Goal: Task Accomplishment & Management: Complete application form

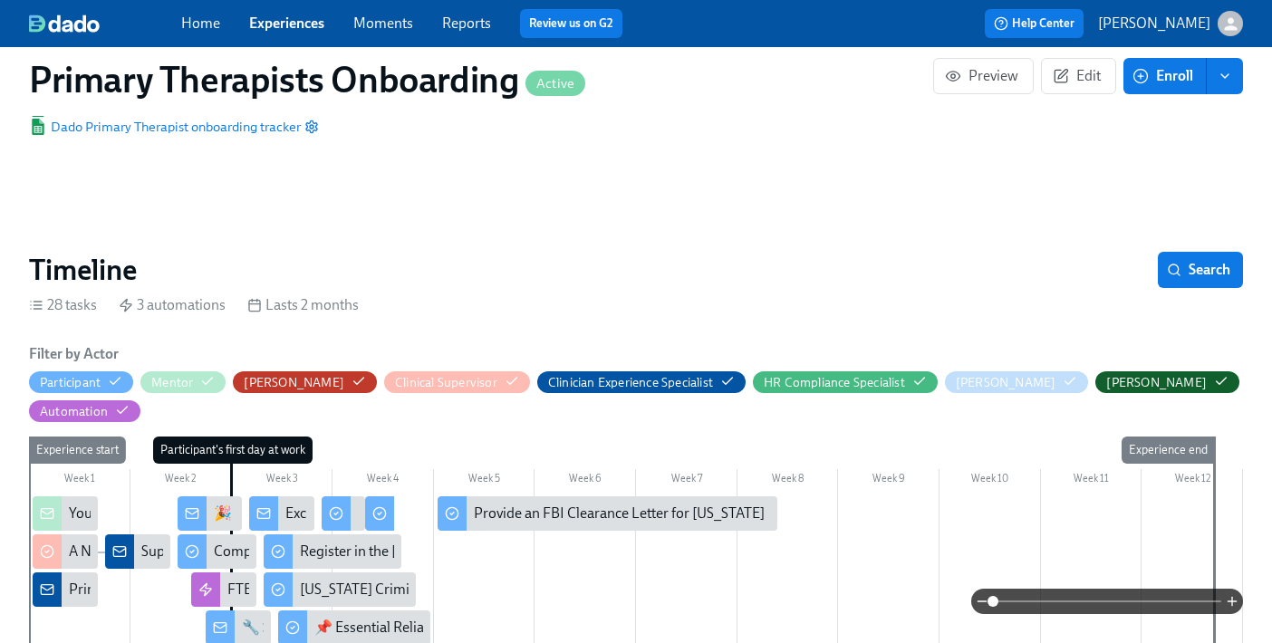
scroll to position [0, 13086]
click at [289, 24] on link "Experiences" at bounding box center [286, 22] width 75 height 17
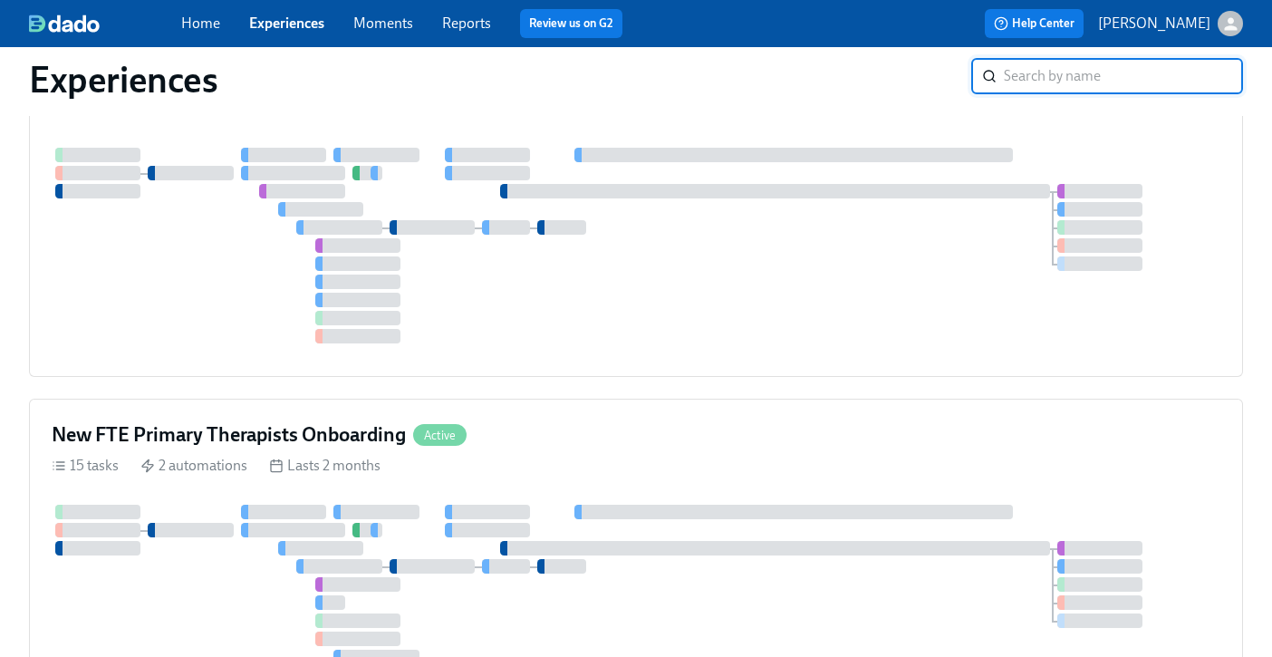
scroll to position [670, 0]
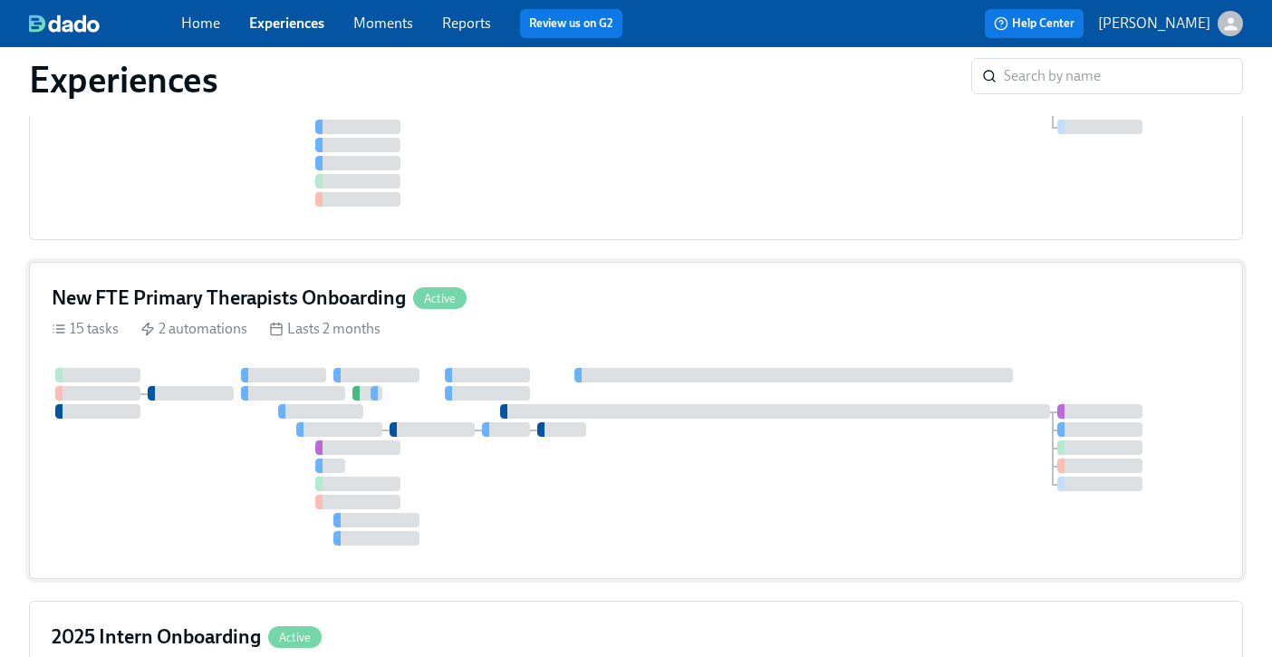
click at [718, 321] on div "15 tasks 2 automations Lasts 2 months" at bounding box center [636, 329] width 1169 height 20
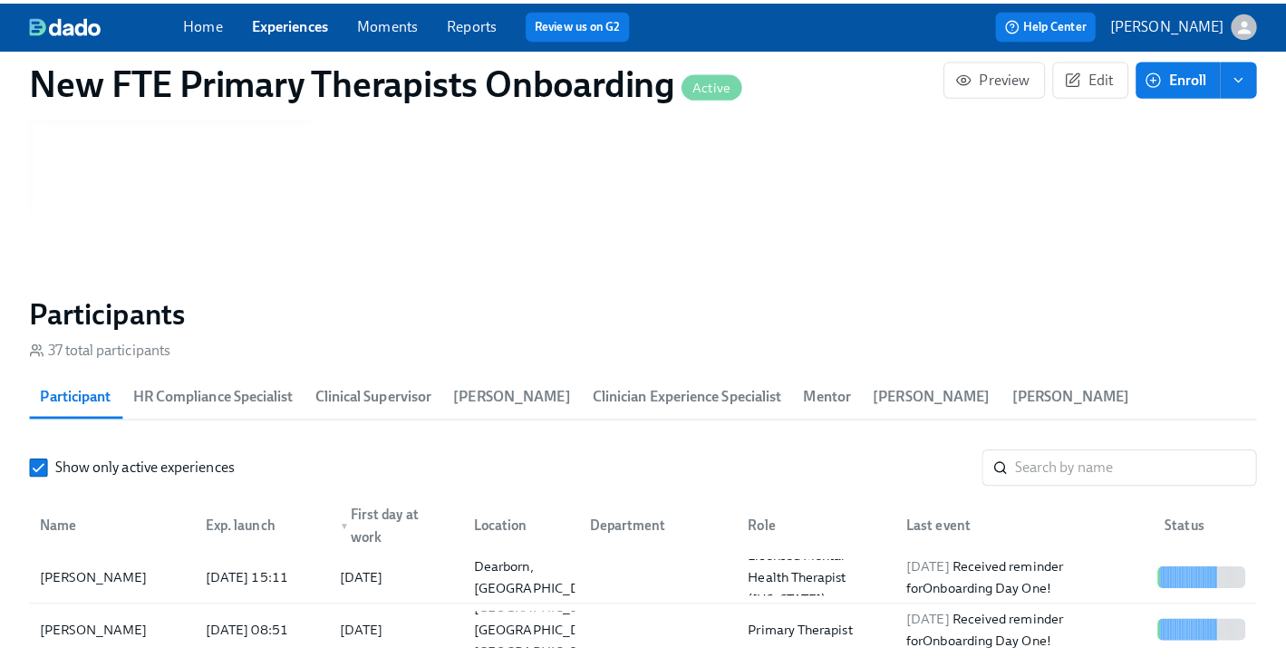
scroll to position [1513, 0]
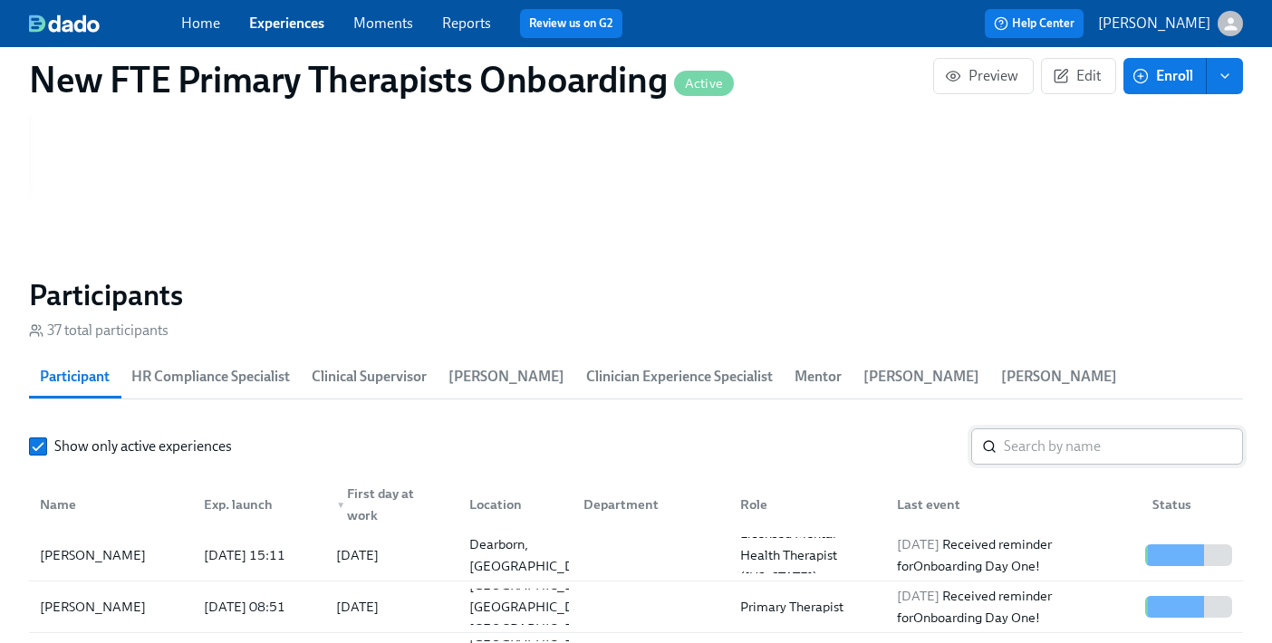
click at [1065, 429] on input "search" at bounding box center [1123, 447] width 239 height 36
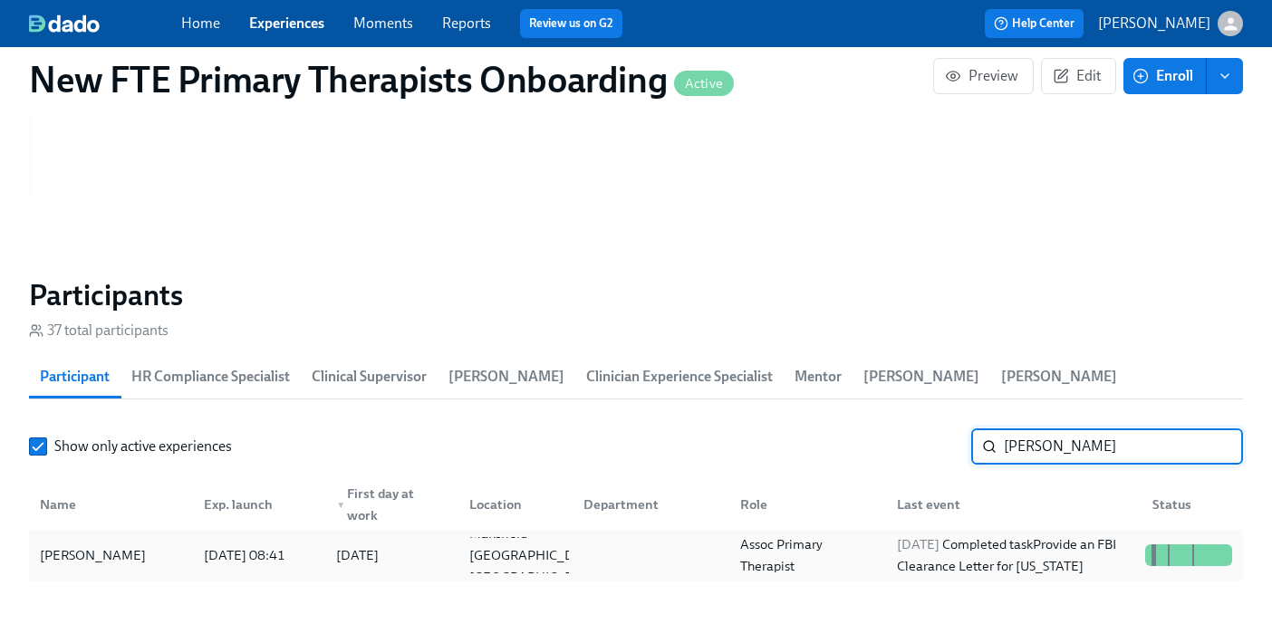
type input "matthew smith"
click at [107, 545] on div "Matthew Smith" at bounding box center [93, 556] width 120 height 22
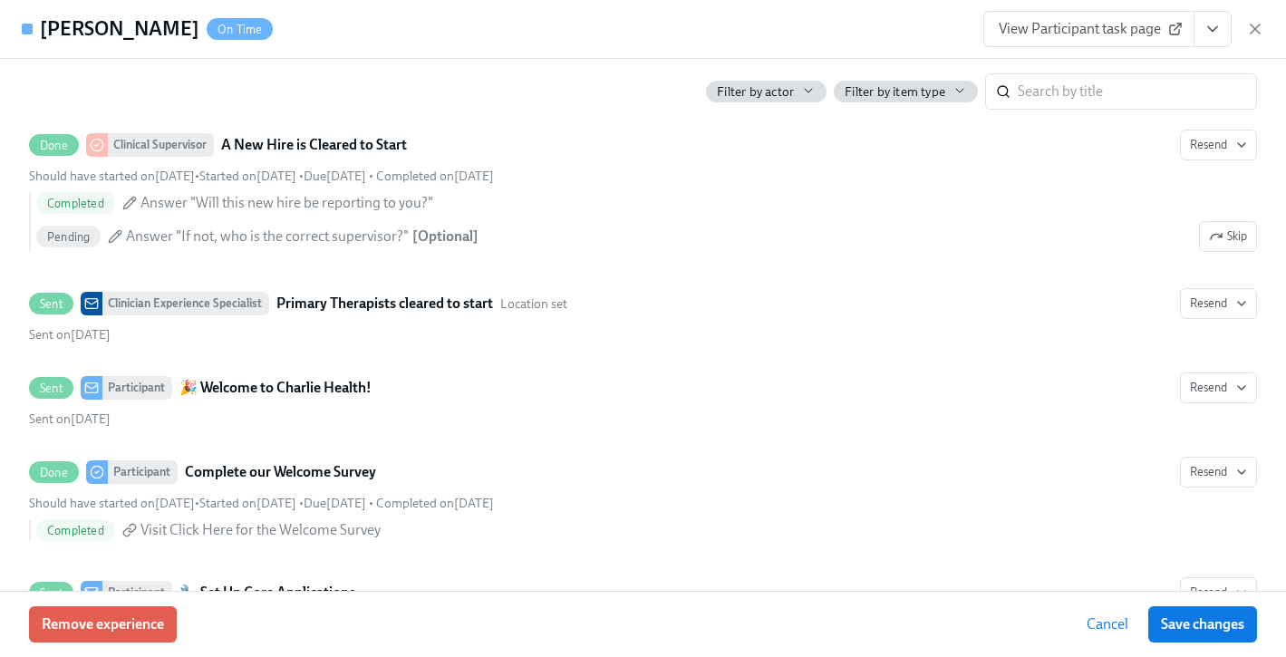
scroll to position [1186, 0]
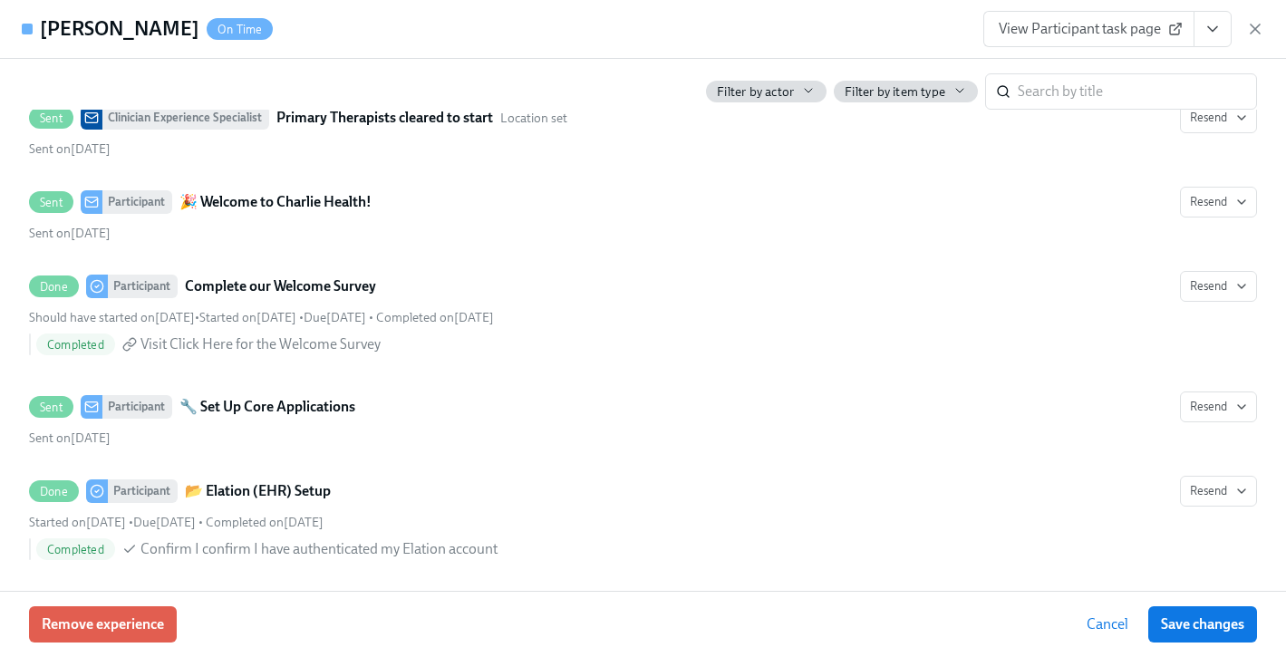
click at [1219, 30] on icon "View task page" at bounding box center [1212, 29] width 18 height 18
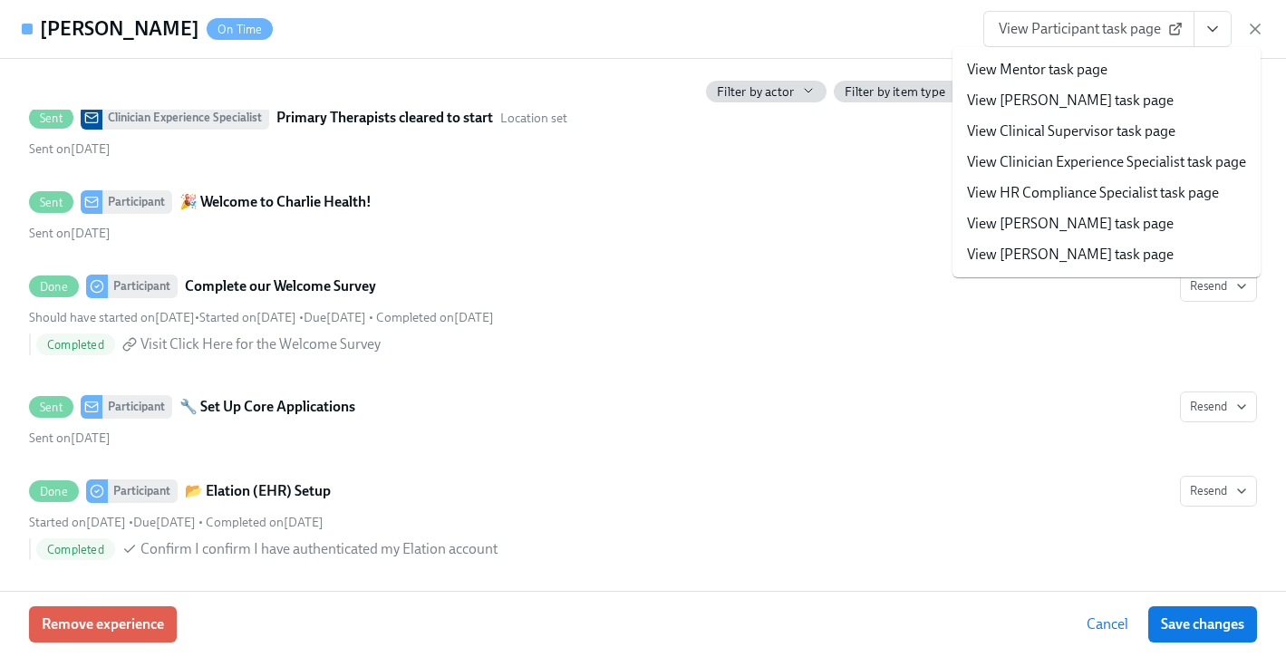
click at [1139, 159] on link "View Clinician Experience Specialist task page" at bounding box center [1106, 162] width 279 height 20
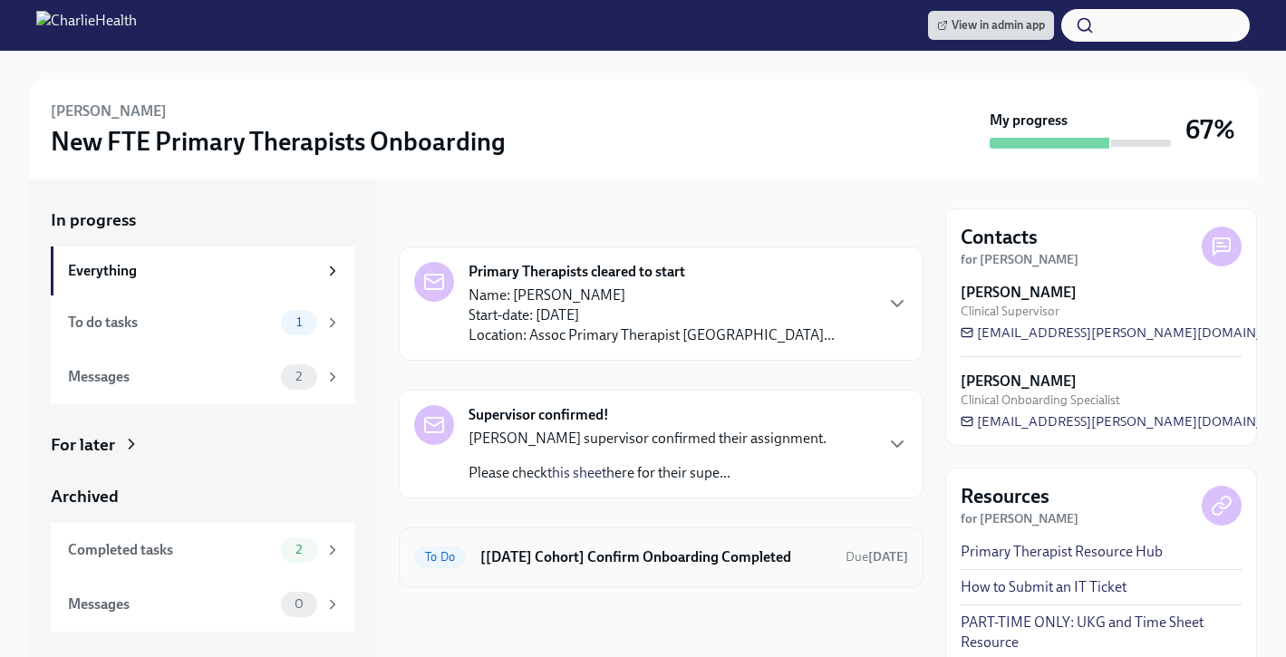
click at [545, 555] on h6 "[[DATE] Cohort] Confirm Onboarding Completed" at bounding box center [655, 557] width 351 height 20
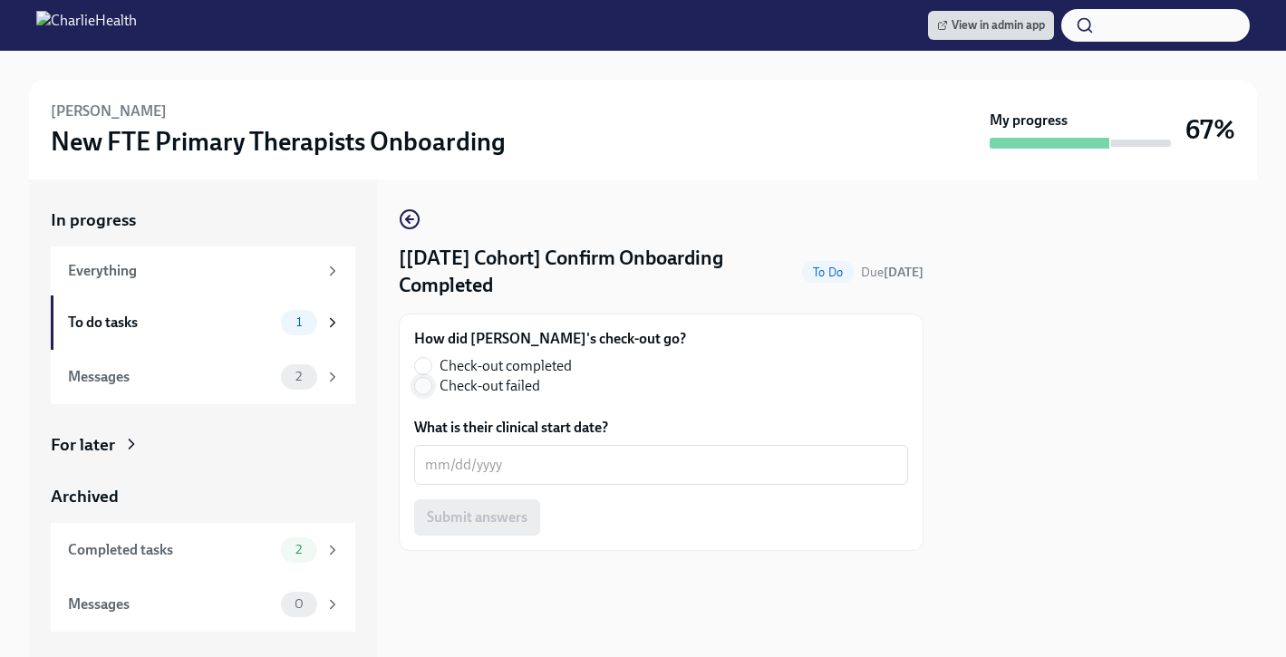
click at [418, 369] on input "Check-out completed" at bounding box center [423, 366] width 16 height 16
radio input "true"
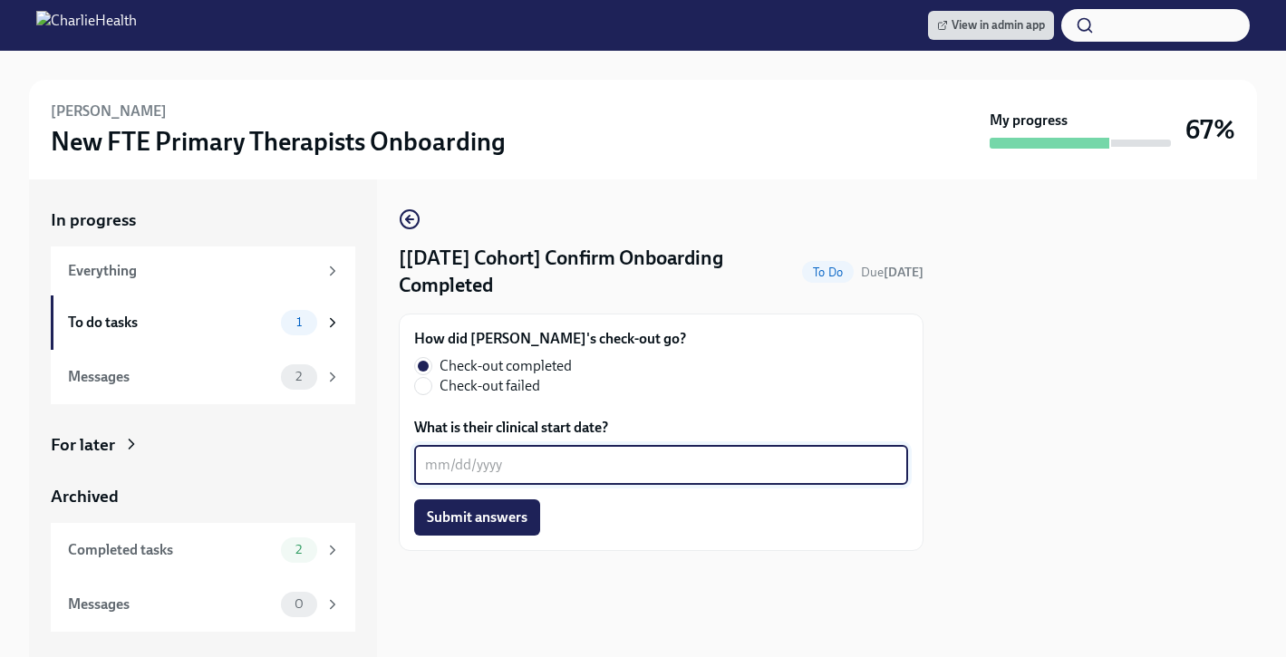
click at [499, 457] on textarea "What is their clinical start date?" at bounding box center [661, 465] width 472 height 22
type textarea "09/30/2025"
click at [523, 511] on span "Submit answers" at bounding box center [477, 517] width 101 height 18
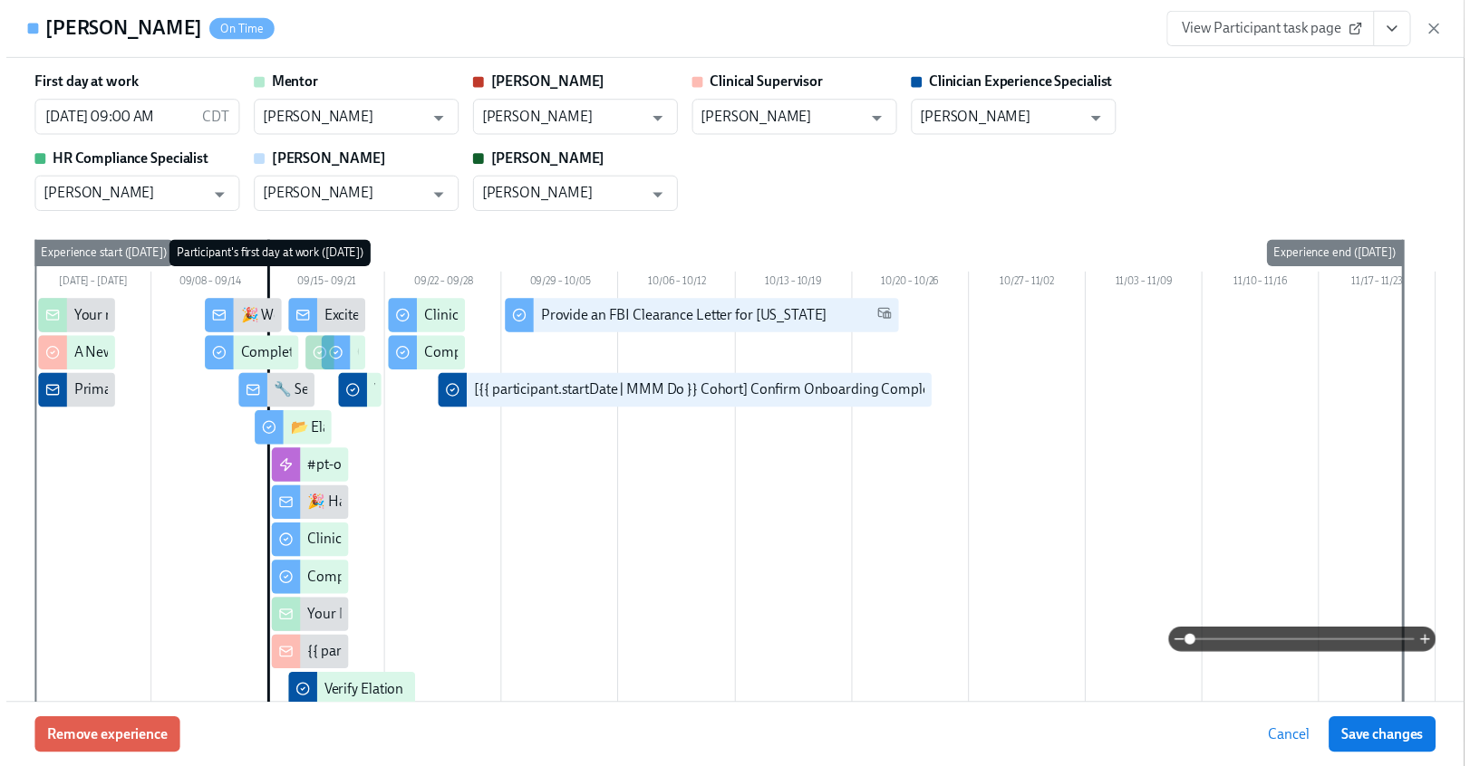
scroll to position [3058, 0]
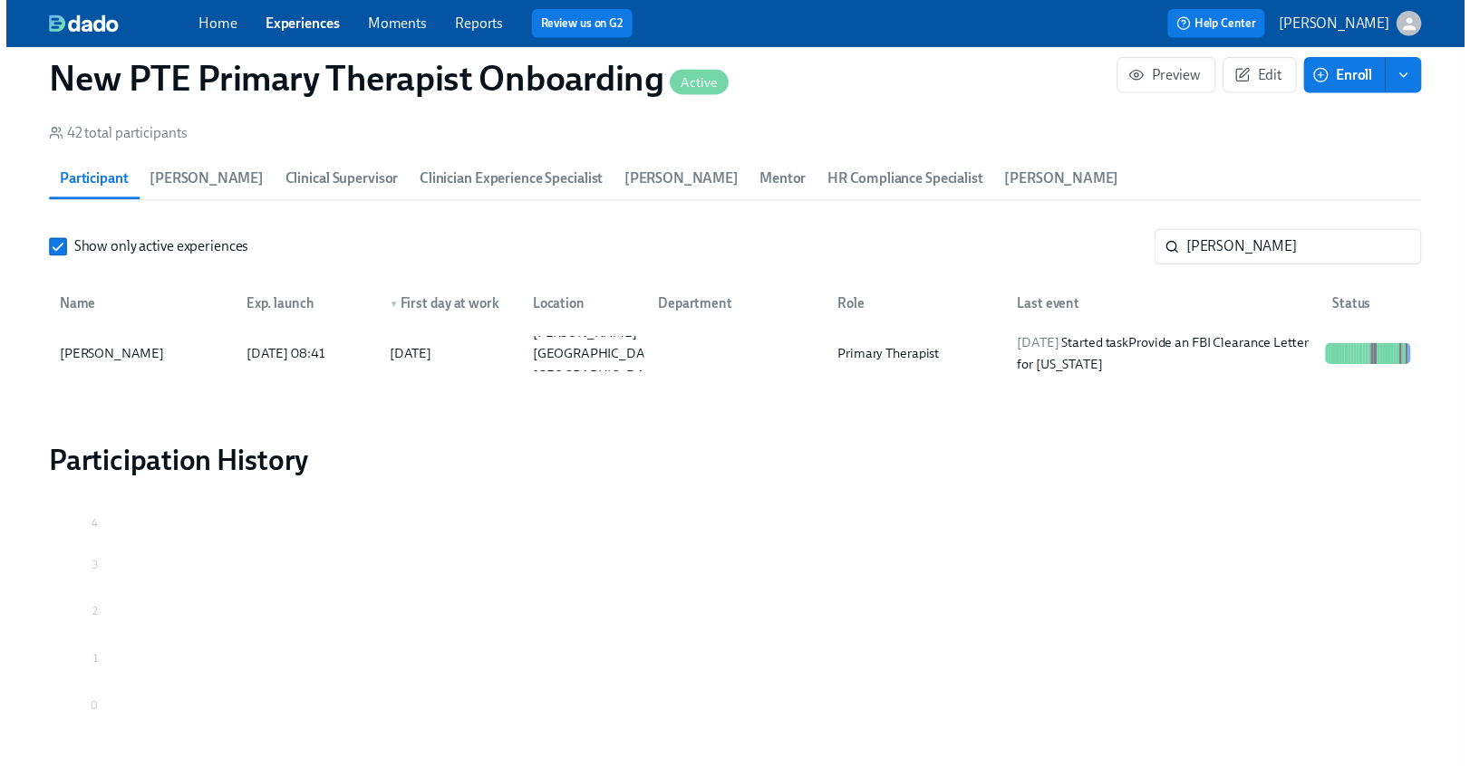
scroll to position [0, 13191]
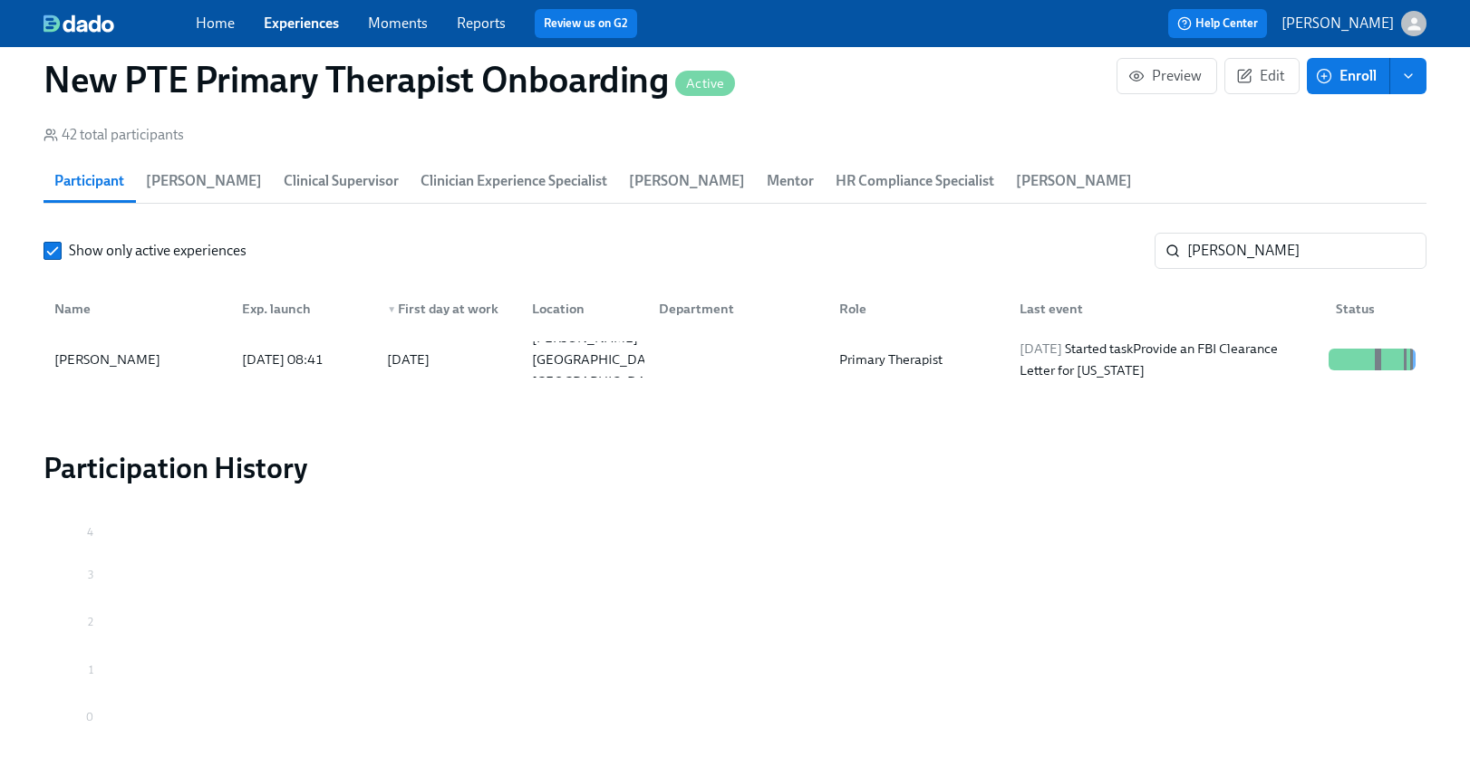
click at [305, 17] on link "Experiences" at bounding box center [301, 22] width 75 height 17
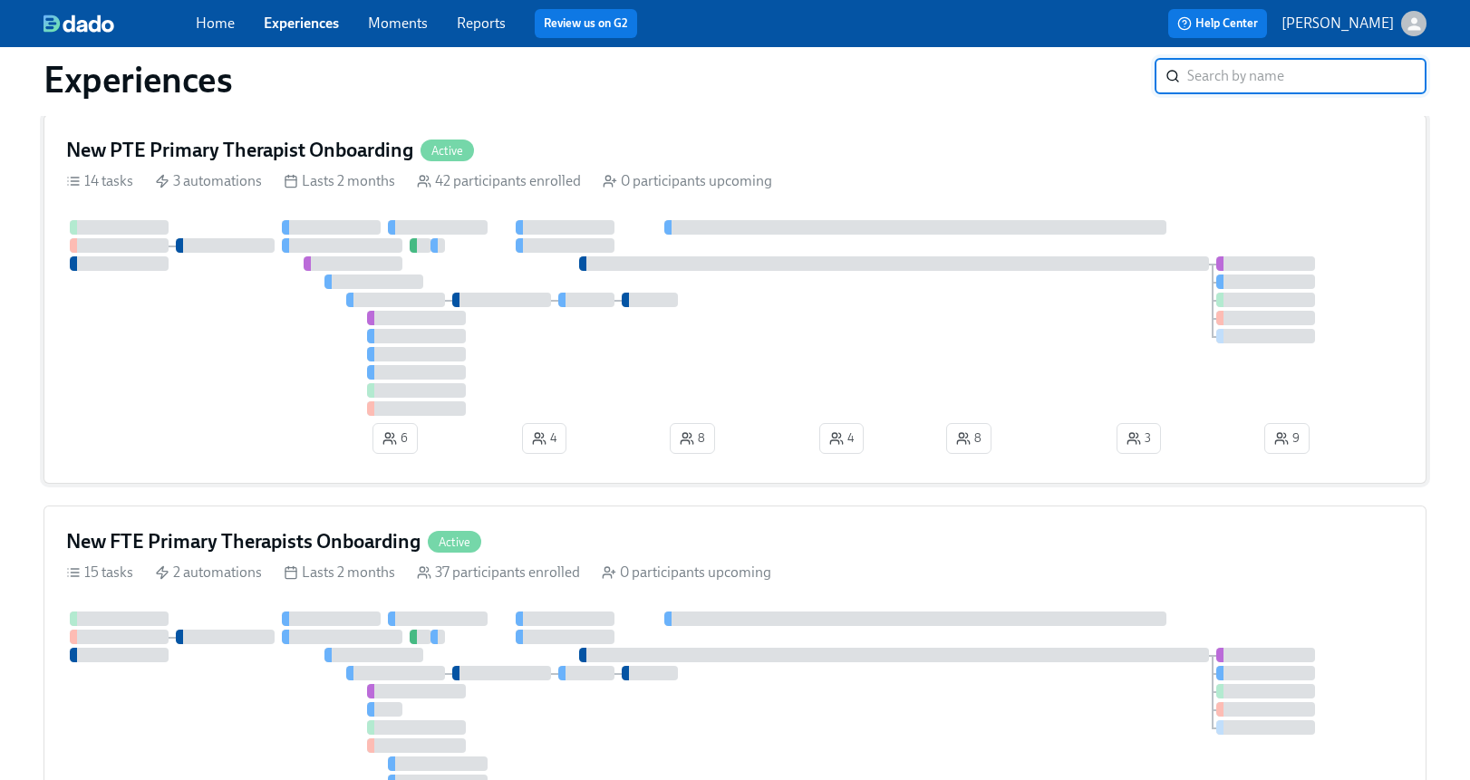
scroll to position [444, 0]
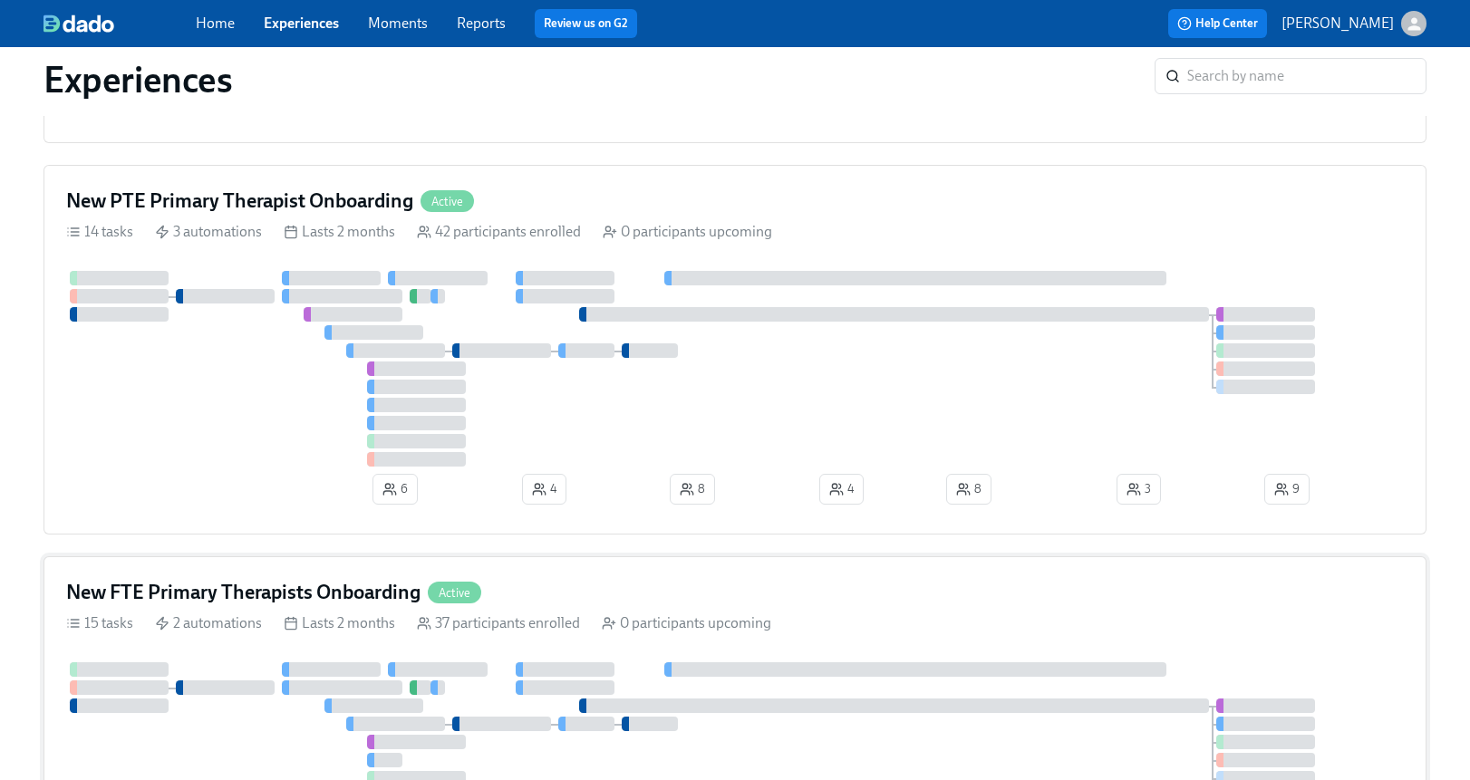
click at [612, 577] on div "New FTE Primary Therapists Onboarding Active 15 tasks 2 automations Lasts 2 mon…" at bounding box center [734, 732] width 1383 height 352
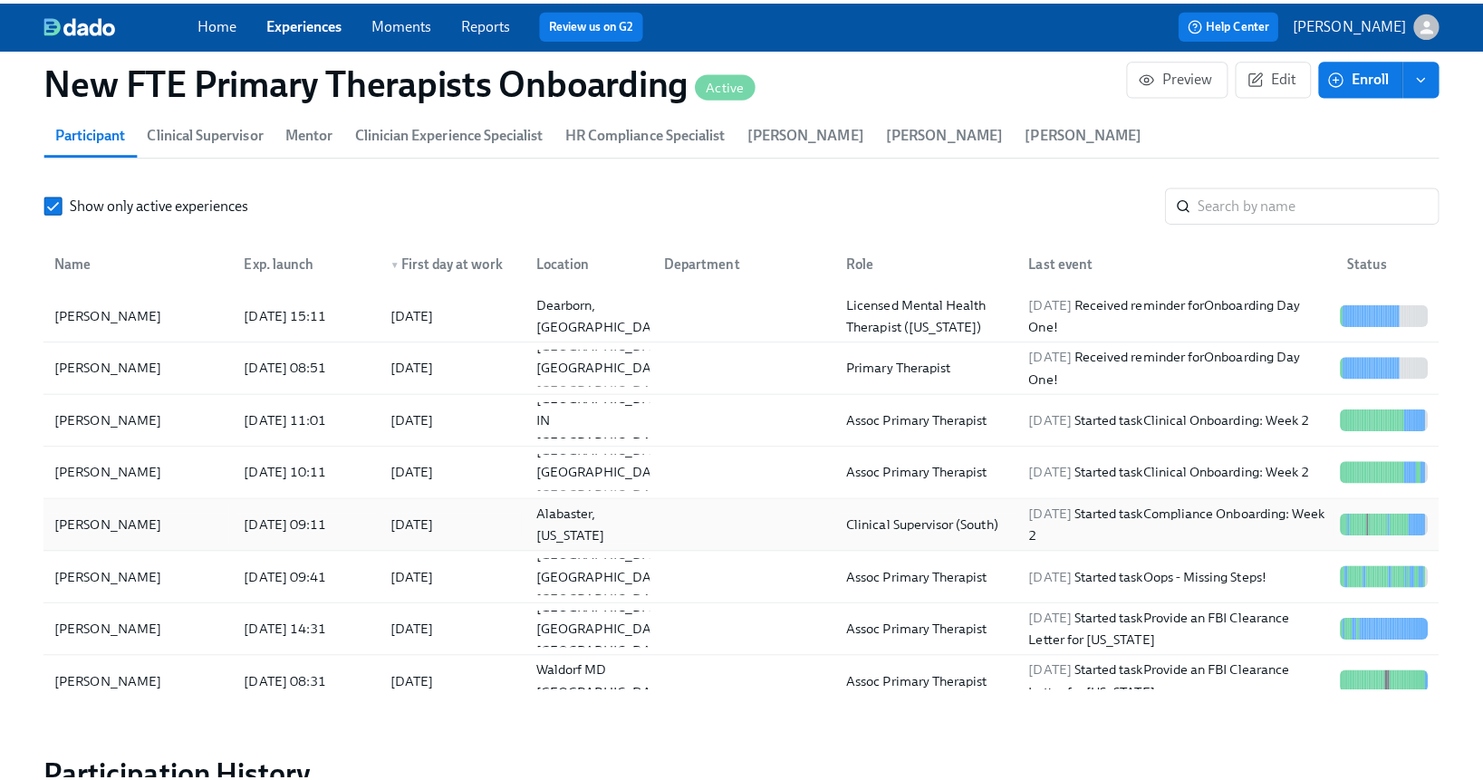
scroll to position [1730, 0]
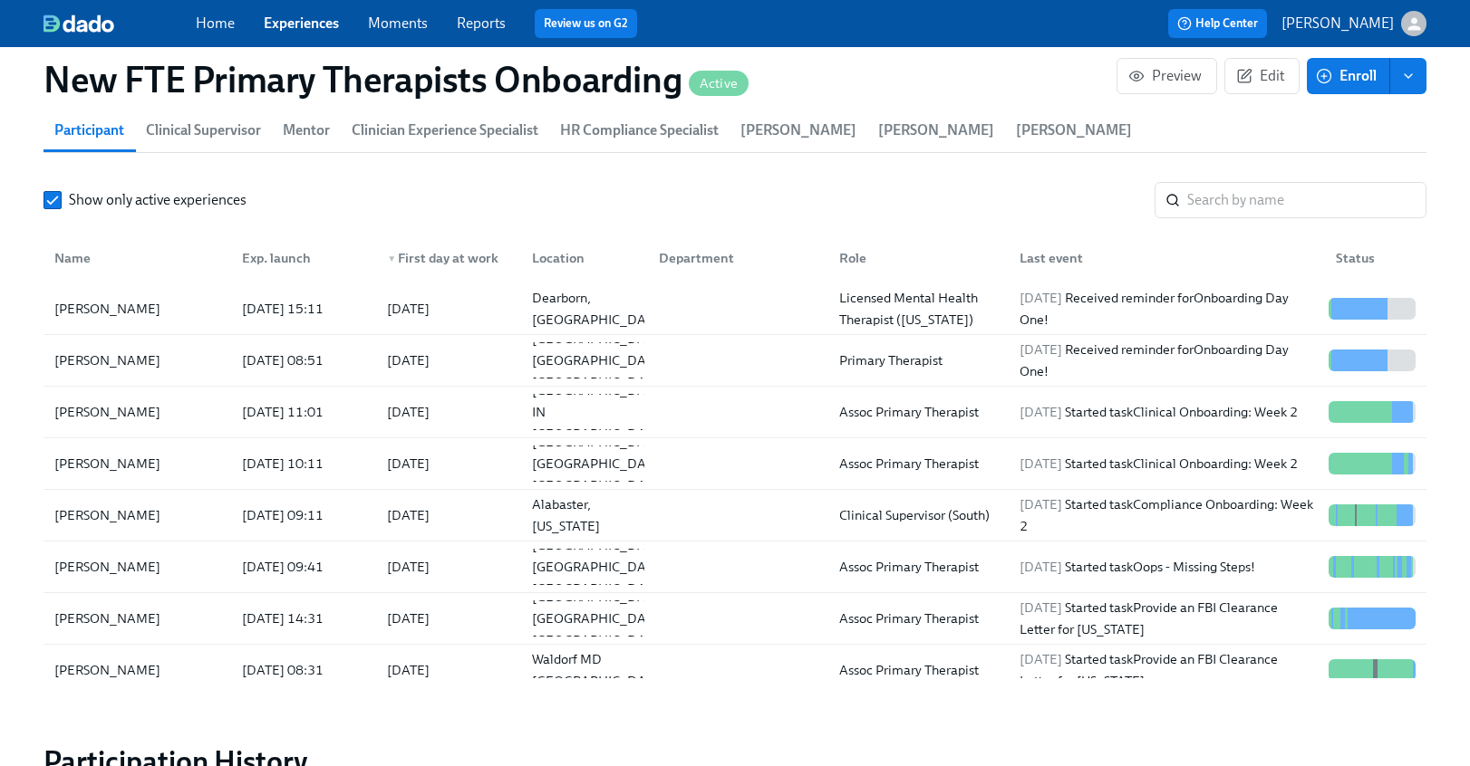
drag, startPoint x: 1279, startPoint y: 222, endPoint x: 1272, endPoint y: 230, distance: 10.9
click at [1279, 223] on div "Show only active experiences ​ Name Exp. launch ▼ First day at work Location De…" at bounding box center [734, 430] width 1383 height 496
click at [1273, 204] on input "search" at bounding box center [1306, 200] width 239 height 36
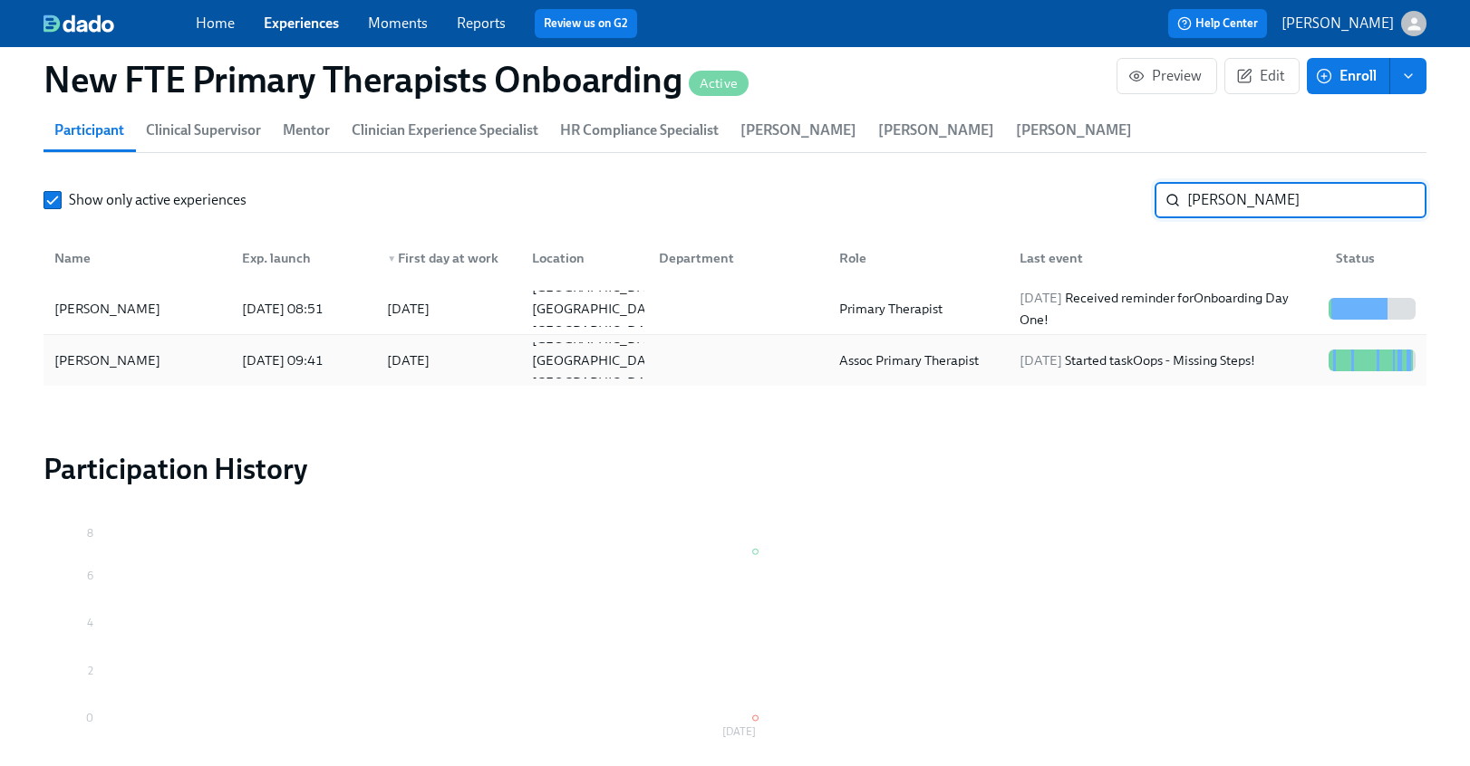
type input "benj"
click at [146, 342] on div "Benjamin Owusu" at bounding box center [137, 360] width 180 height 36
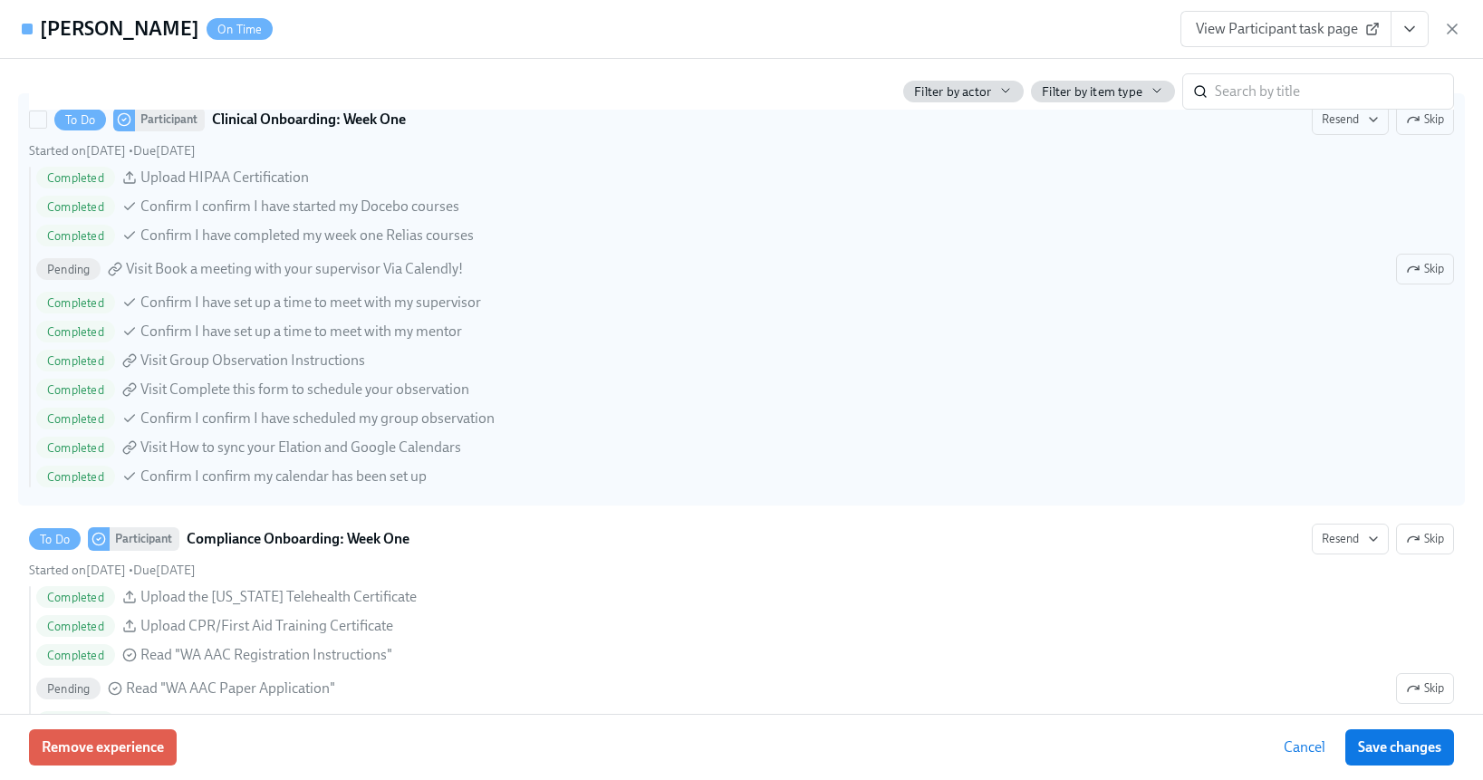
scroll to position [2531, 0]
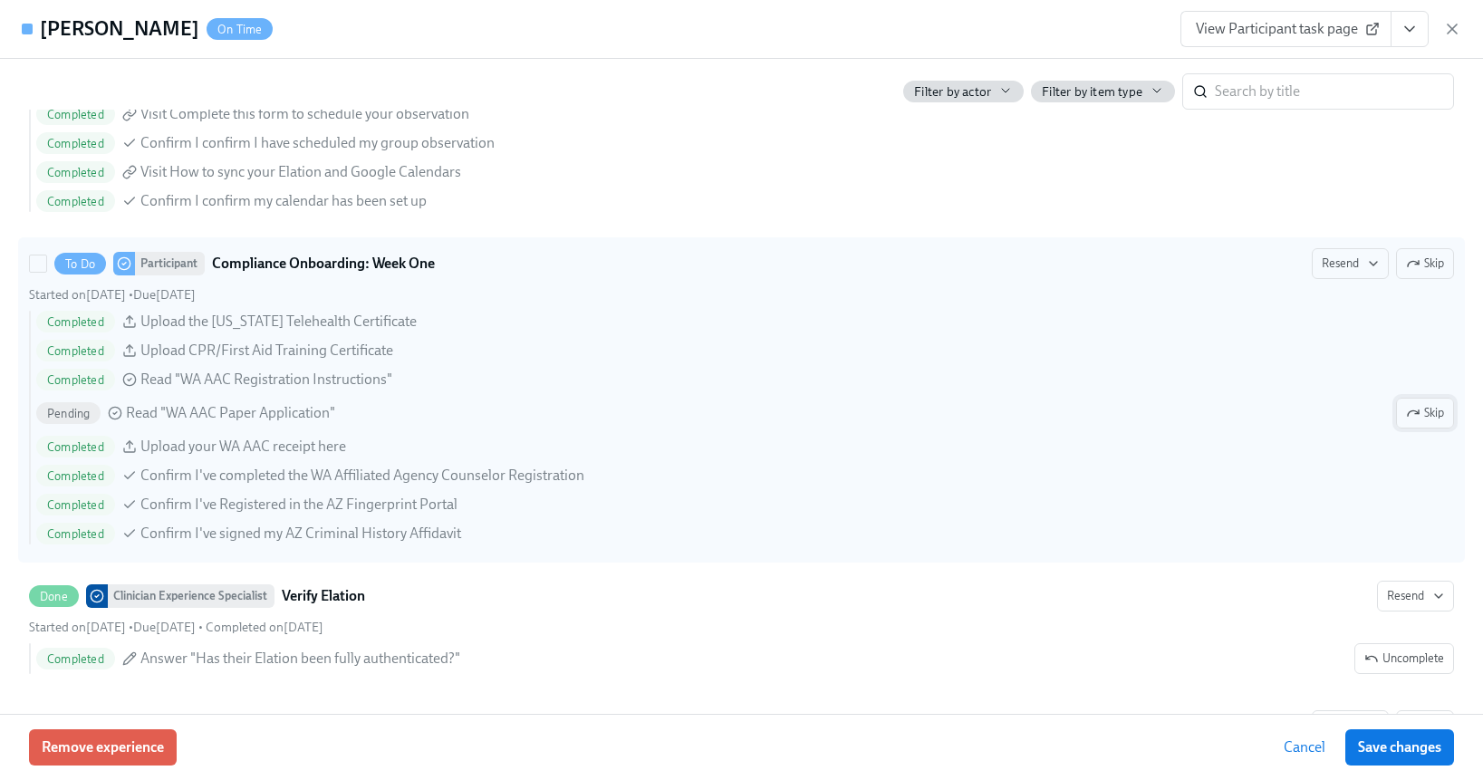
click at [1422, 407] on span "Skip" at bounding box center [1425, 413] width 38 height 18
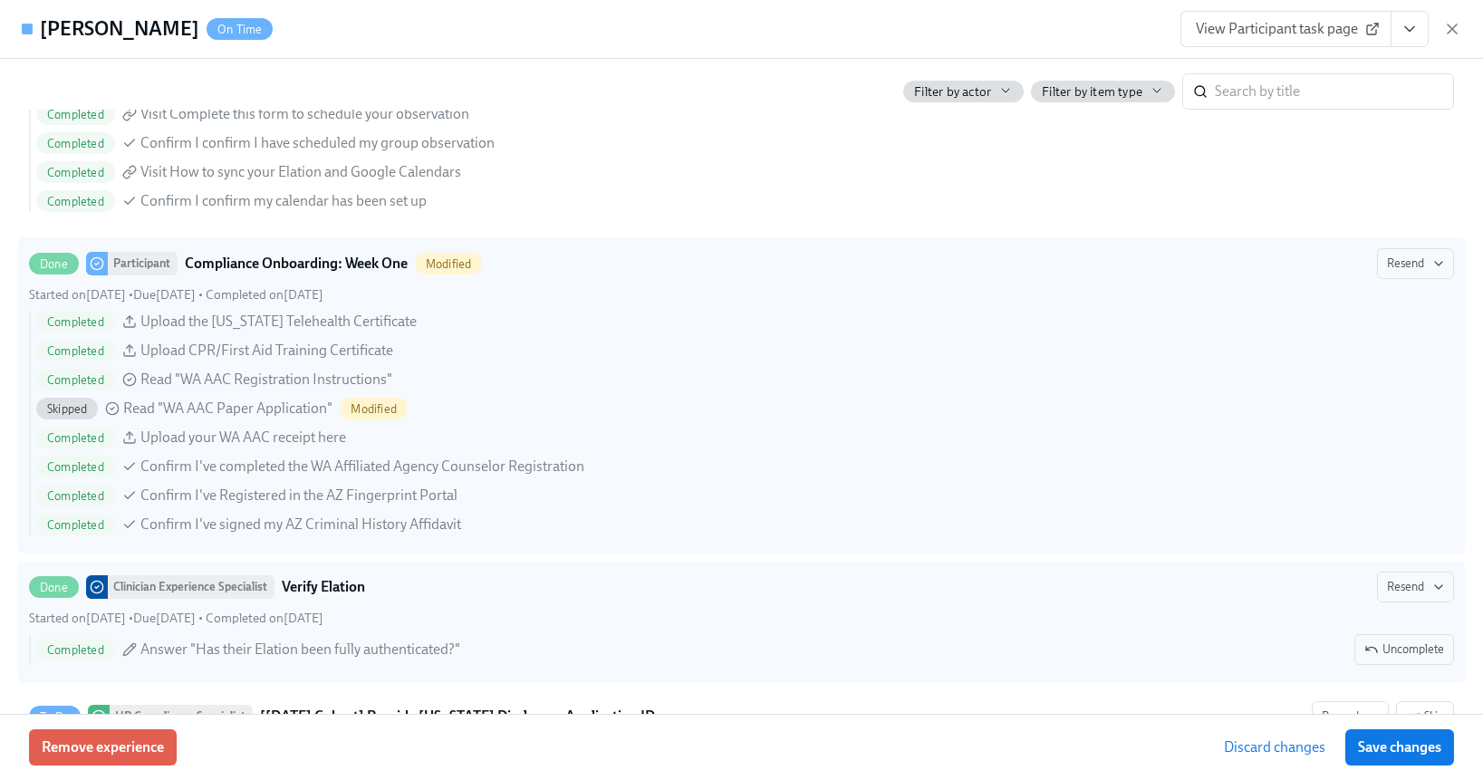
click at [1412, 756] on span "Save changes" at bounding box center [1399, 747] width 83 height 18
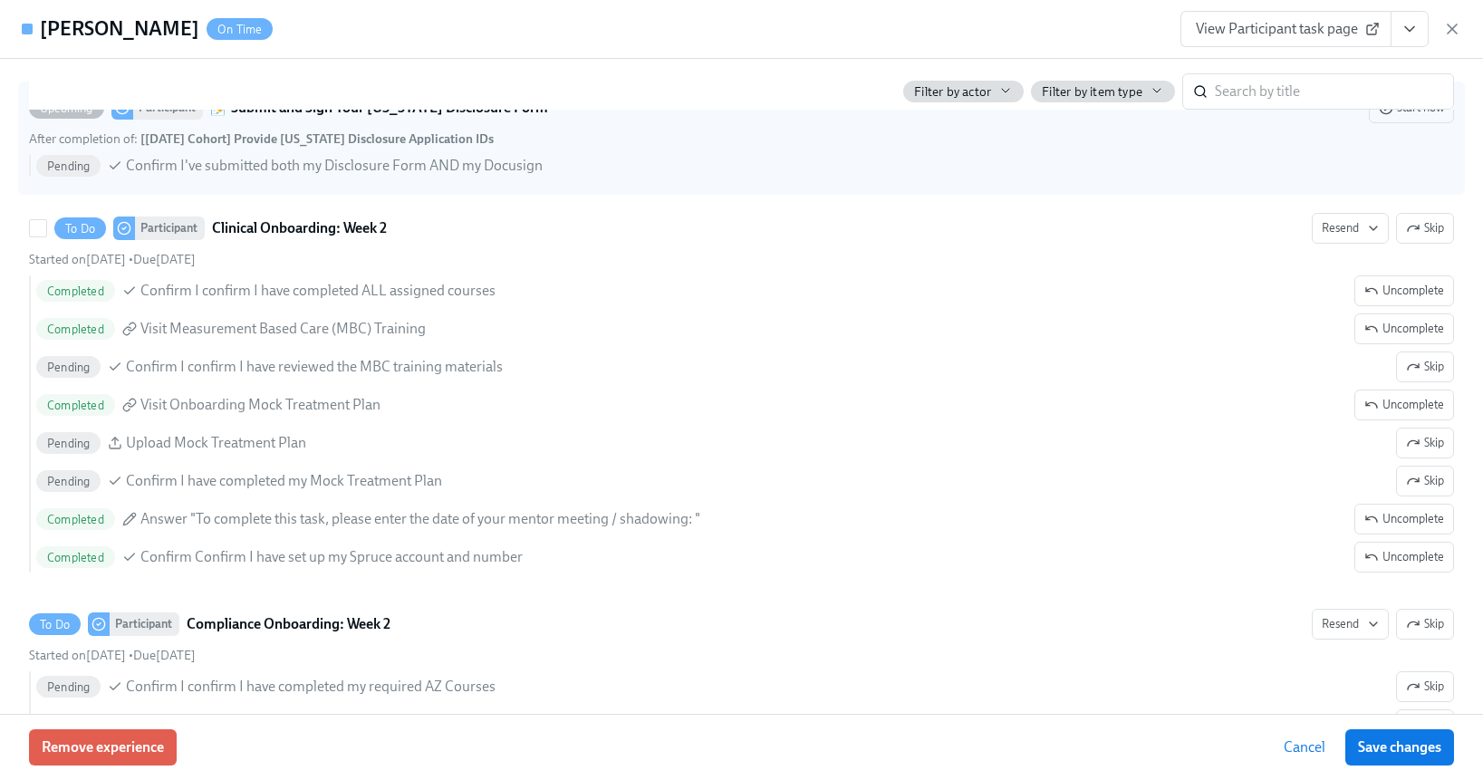
scroll to position [3373, 0]
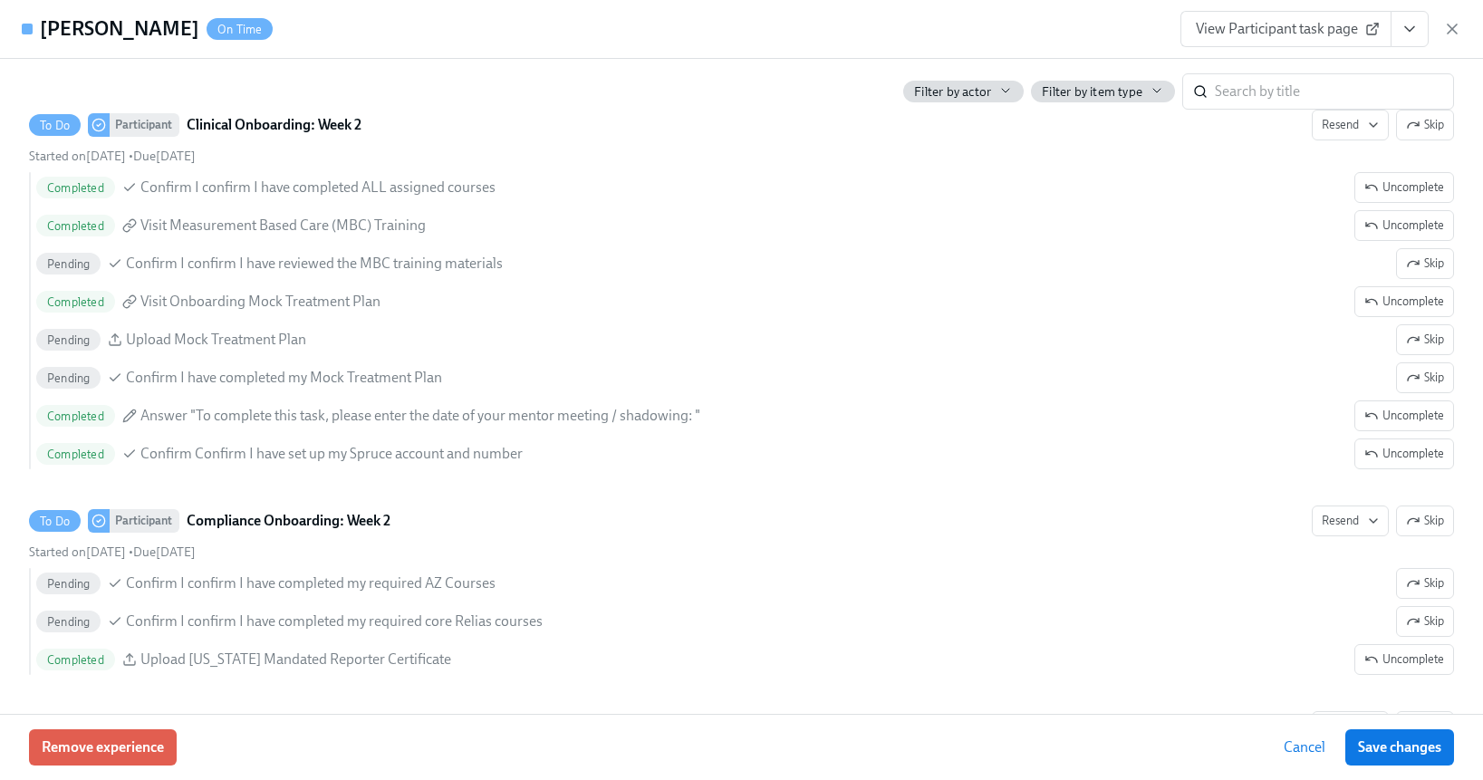
click at [1278, 28] on span "View Participant task page" at bounding box center [1286, 29] width 180 height 18
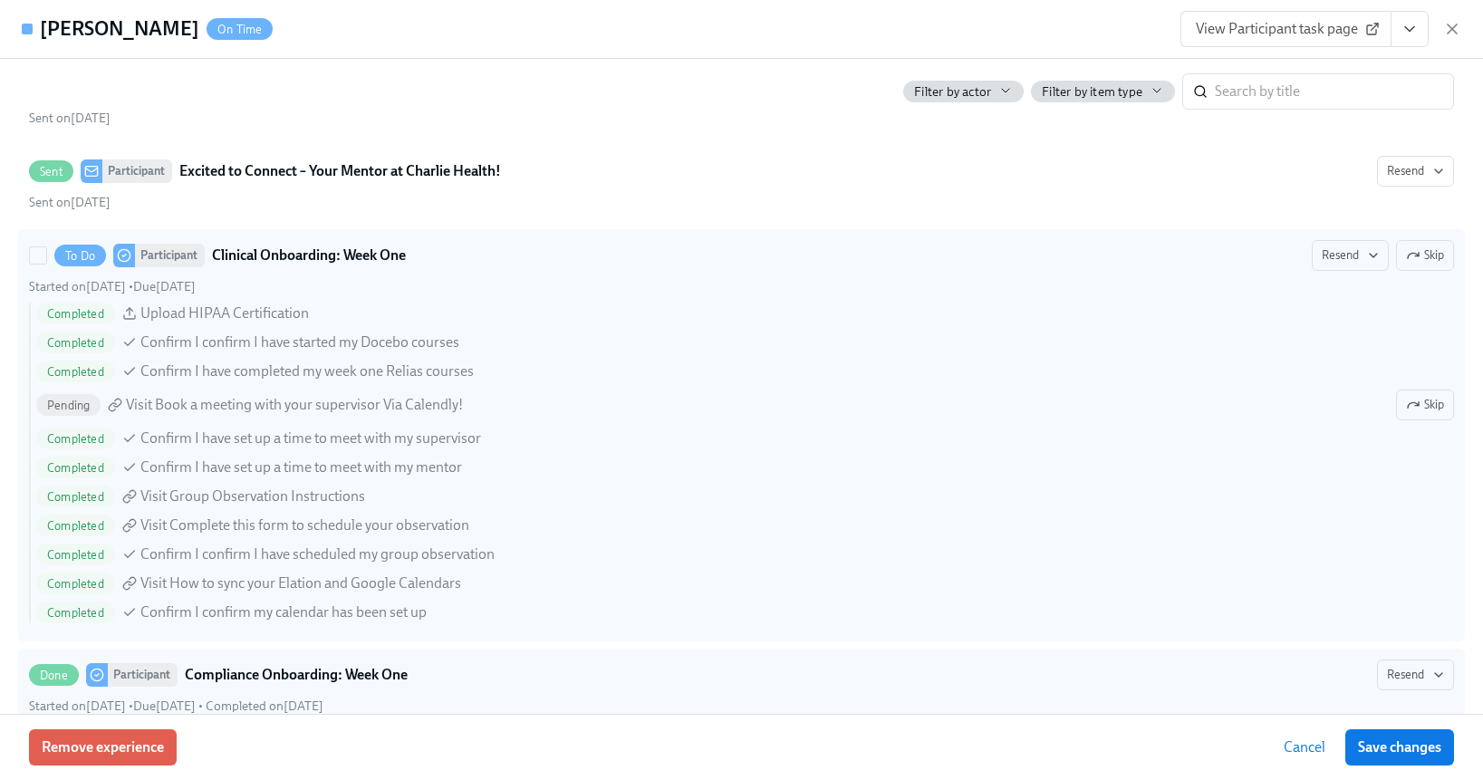
scroll to position [2116, 0]
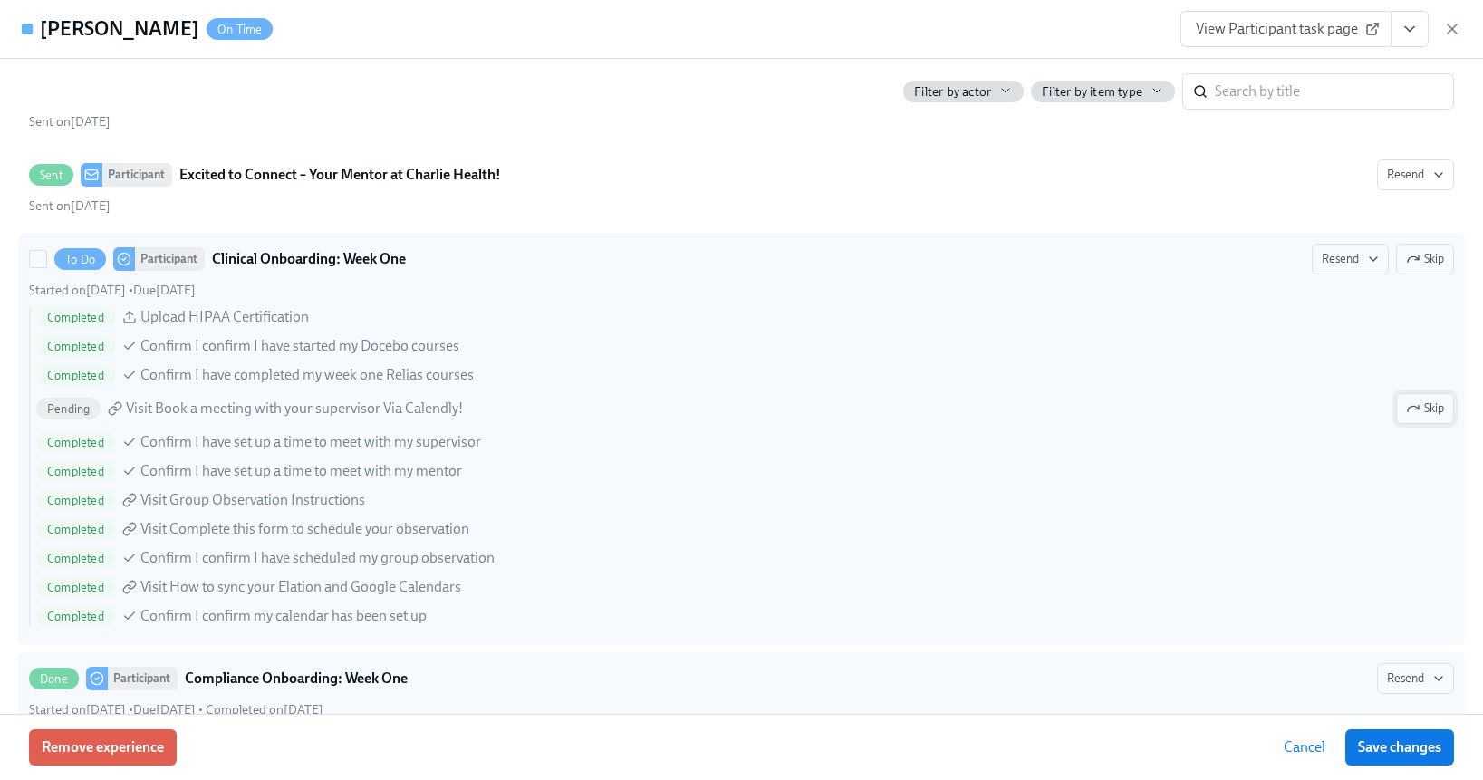
click at [1413, 404] on span "Skip" at bounding box center [1425, 409] width 38 height 18
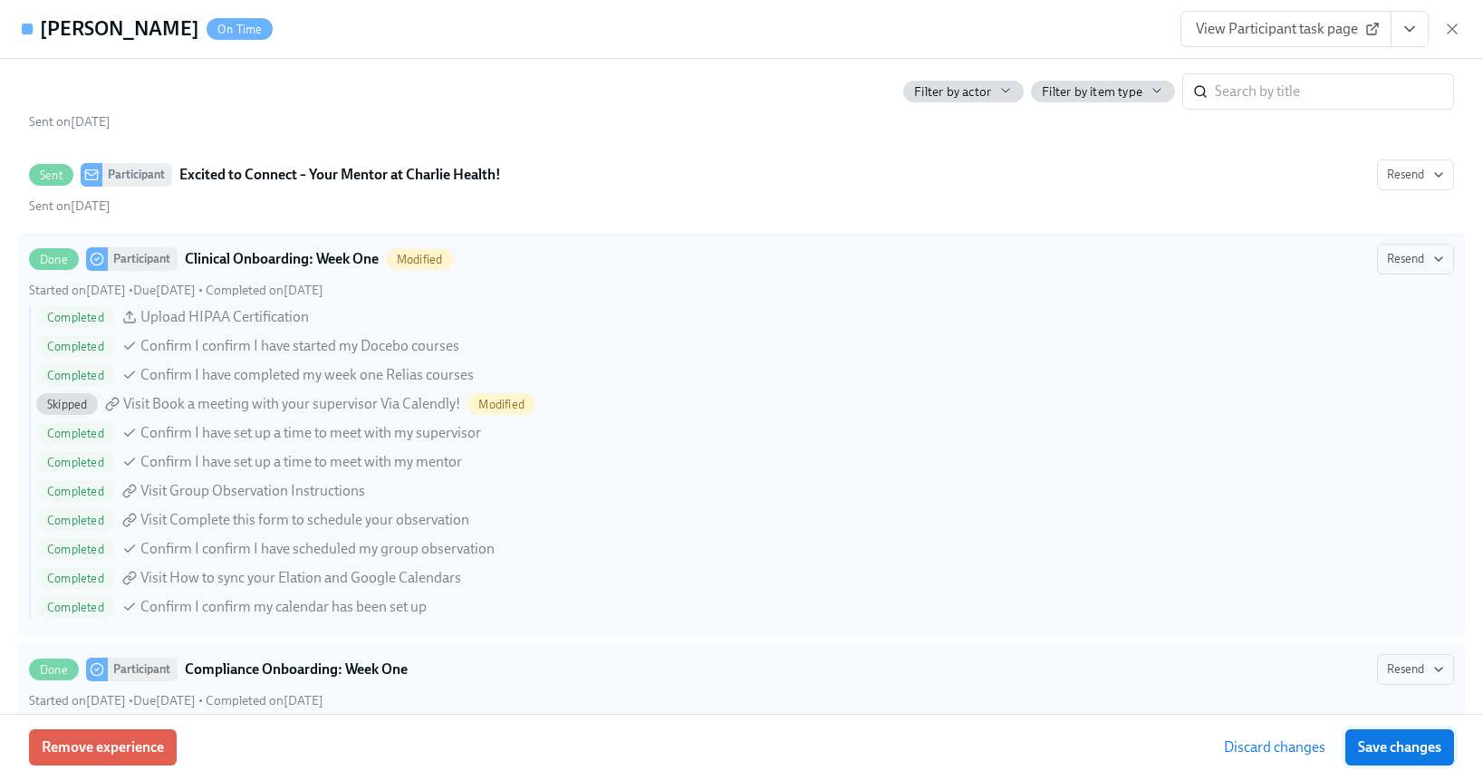
click at [1418, 755] on span "Save changes" at bounding box center [1399, 747] width 83 height 18
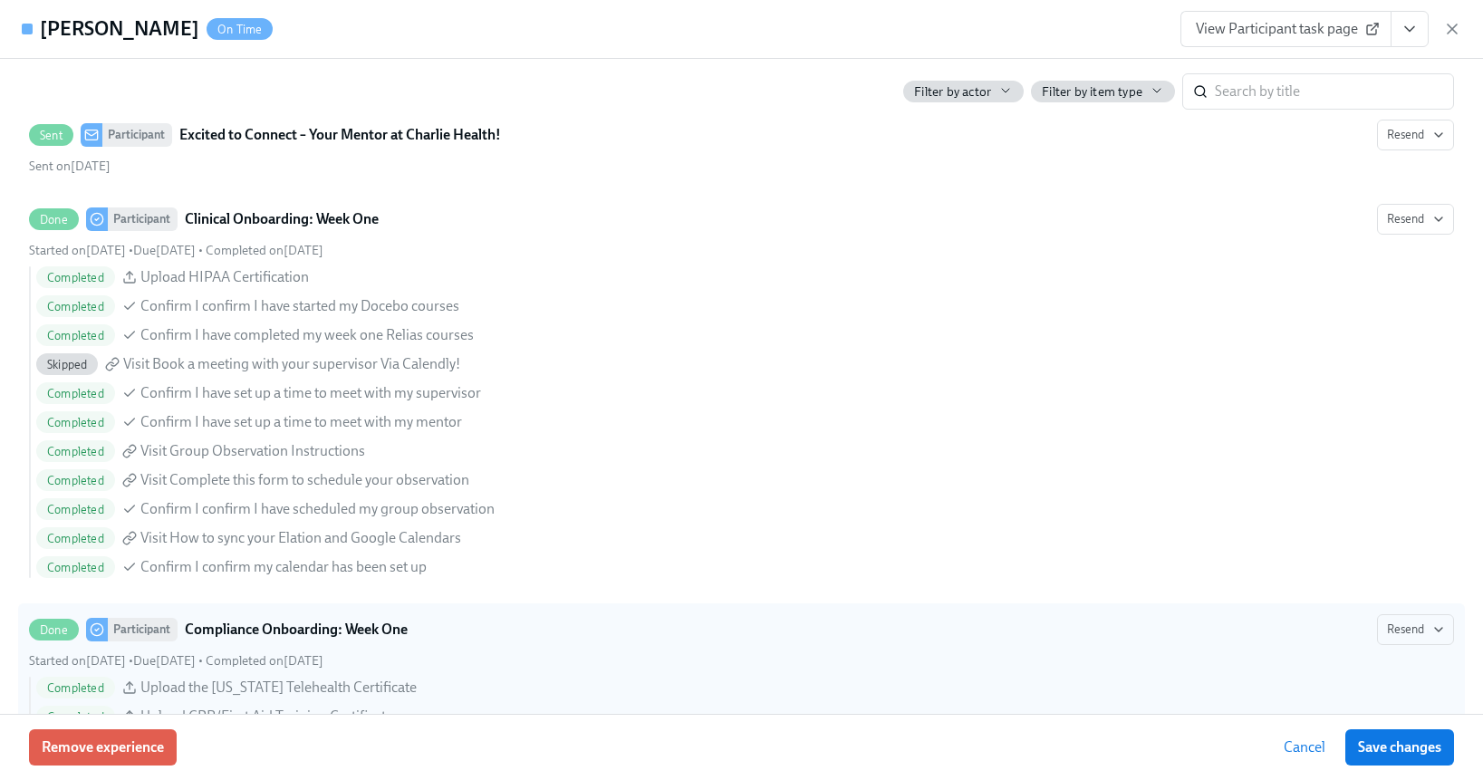
click at [1247, 33] on span "View Participant task page" at bounding box center [1286, 29] width 180 height 18
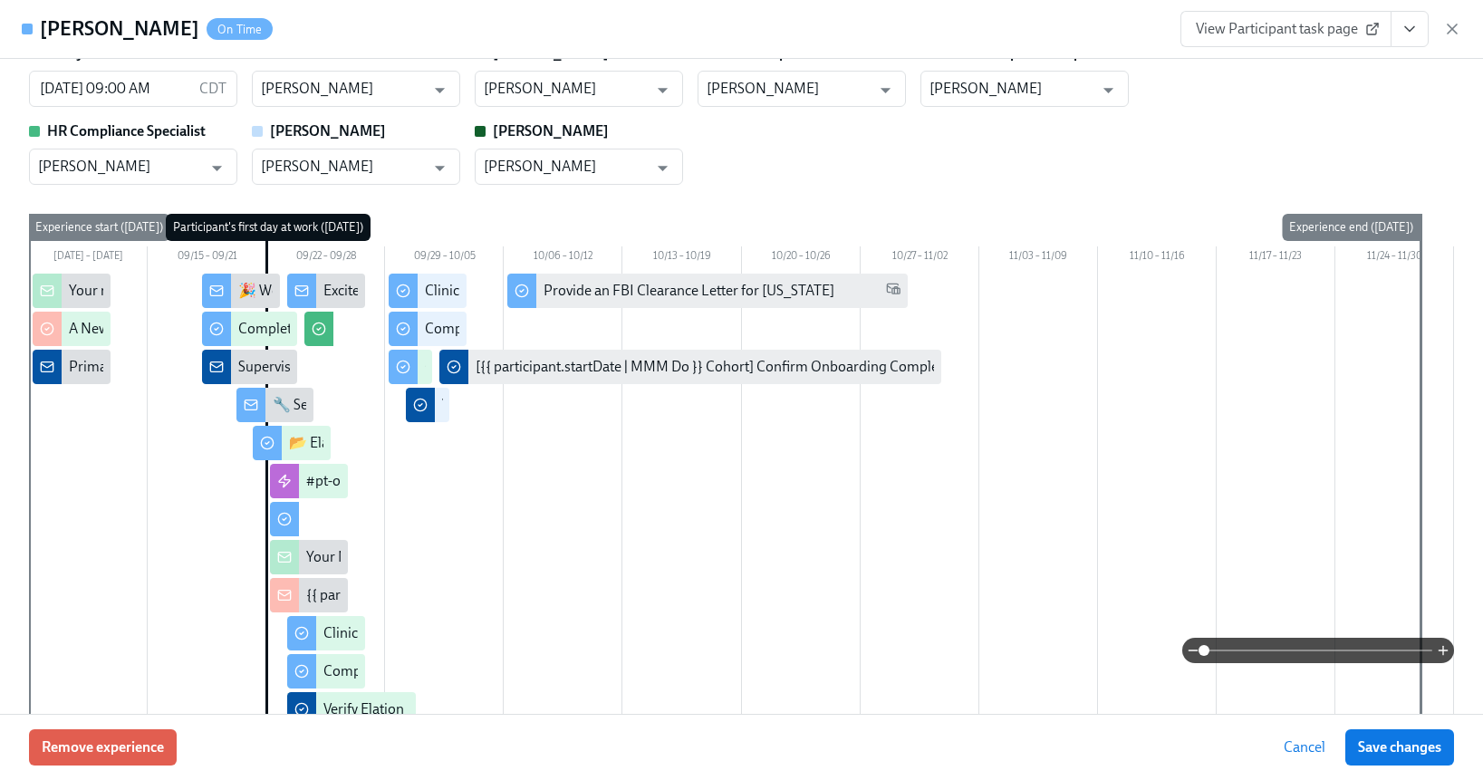
scroll to position [46, 0]
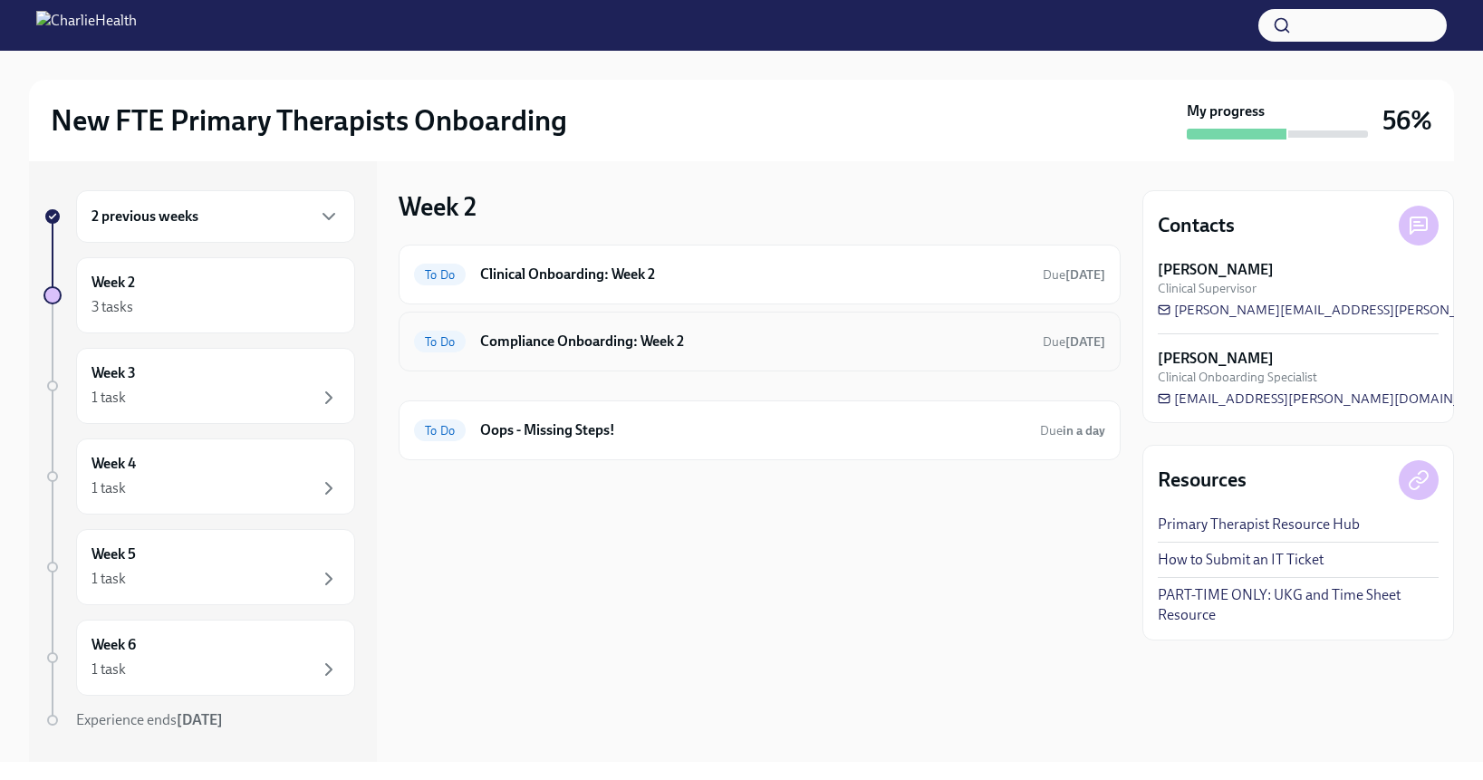
click at [710, 330] on div "To Do Compliance Onboarding: Week 2 Due in 3 days" at bounding box center [759, 341] width 691 height 29
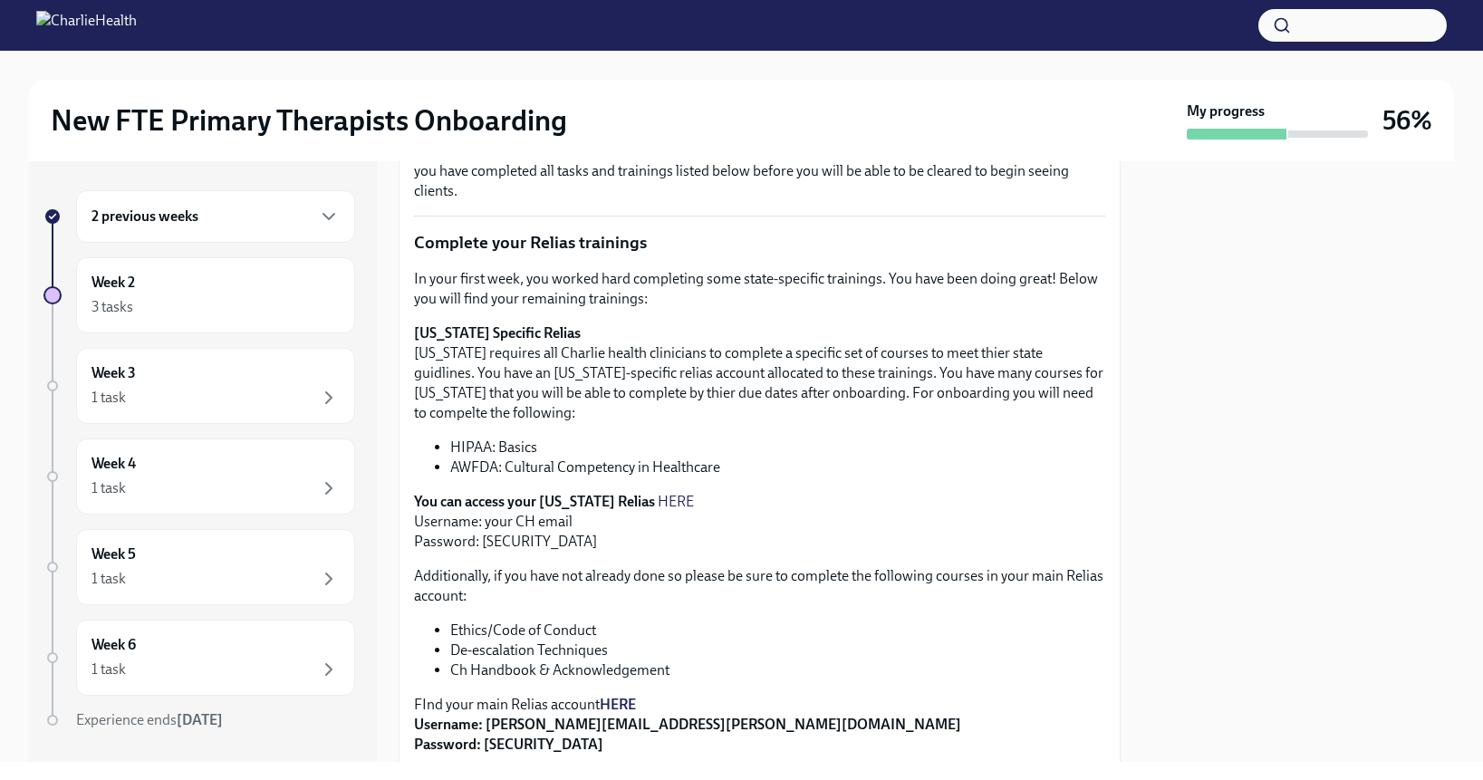
scroll to position [423, 0]
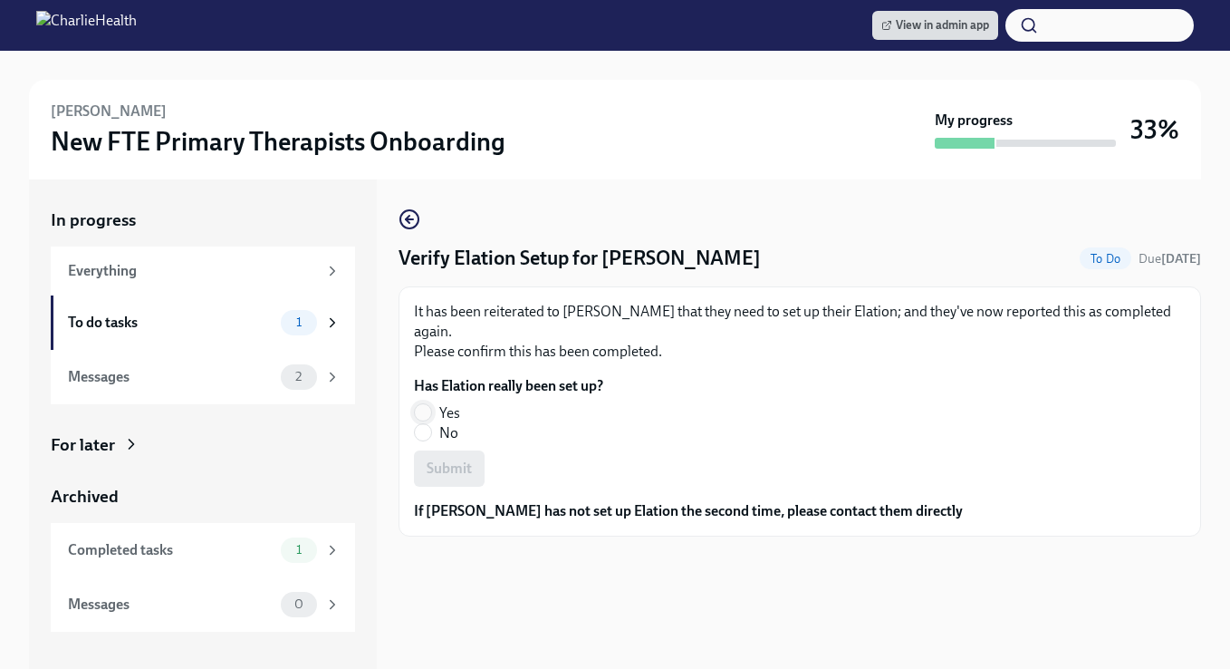
click at [425, 411] on input "Yes" at bounding box center [423, 412] width 16 height 16
radio input "true"
click at [460, 461] on span "Submit" at bounding box center [449, 468] width 45 height 18
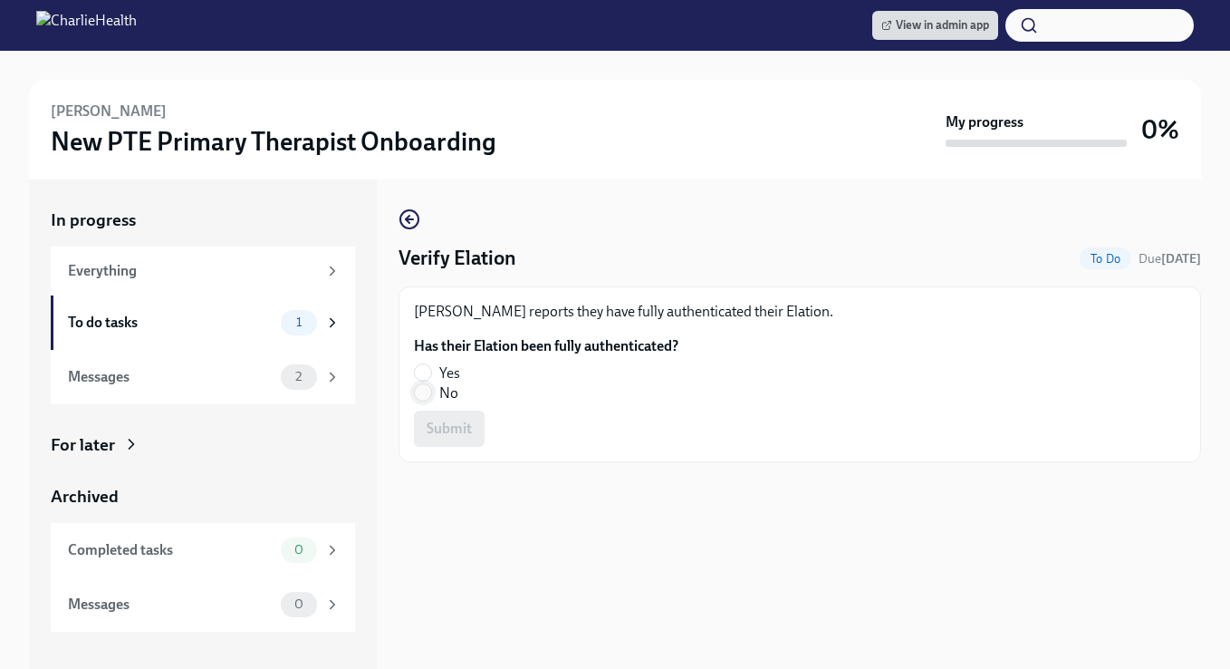
click at [426, 397] on input "No" at bounding box center [423, 392] width 16 height 16
radio input "true"
click at [455, 434] on span "Submit" at bounding box center [449, 428] width 45 height 18
click at [432, 397] on label "No" at bounding box center [539, 393] width 250 height 20
click at [431, 397] on input "No" at bounding box center [423, 392] width 16 height 16
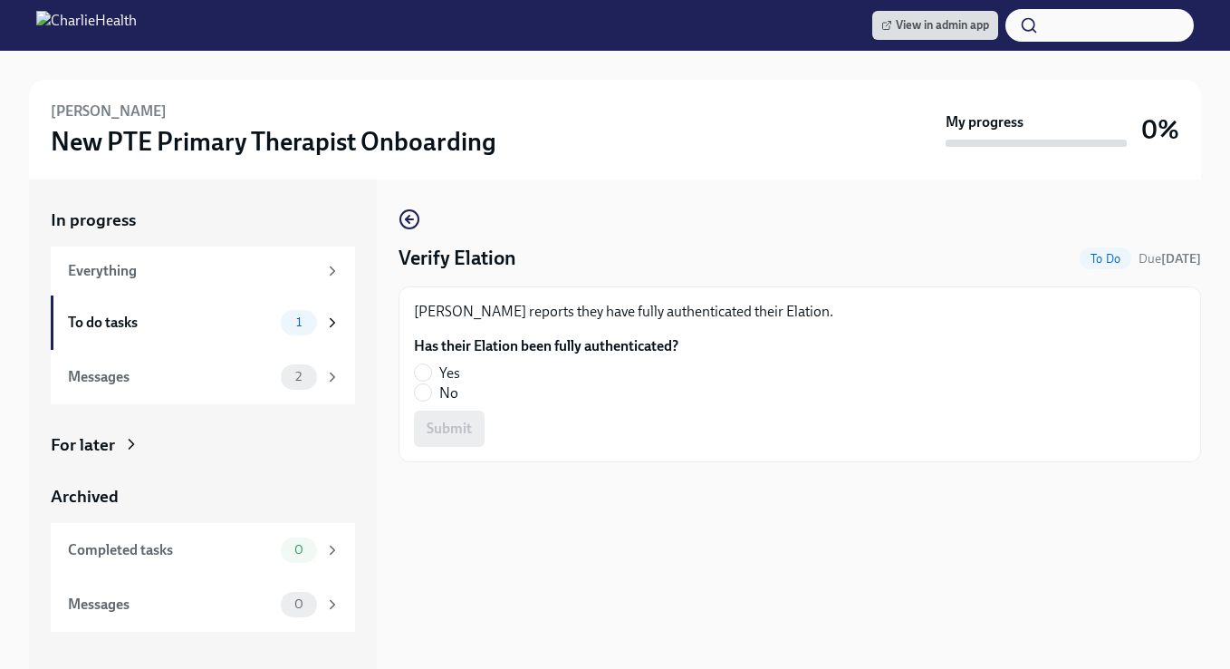
radio input "true"
click at [451, 427] on span "Submit" at bounding box center [449, 428] width 45 height 18
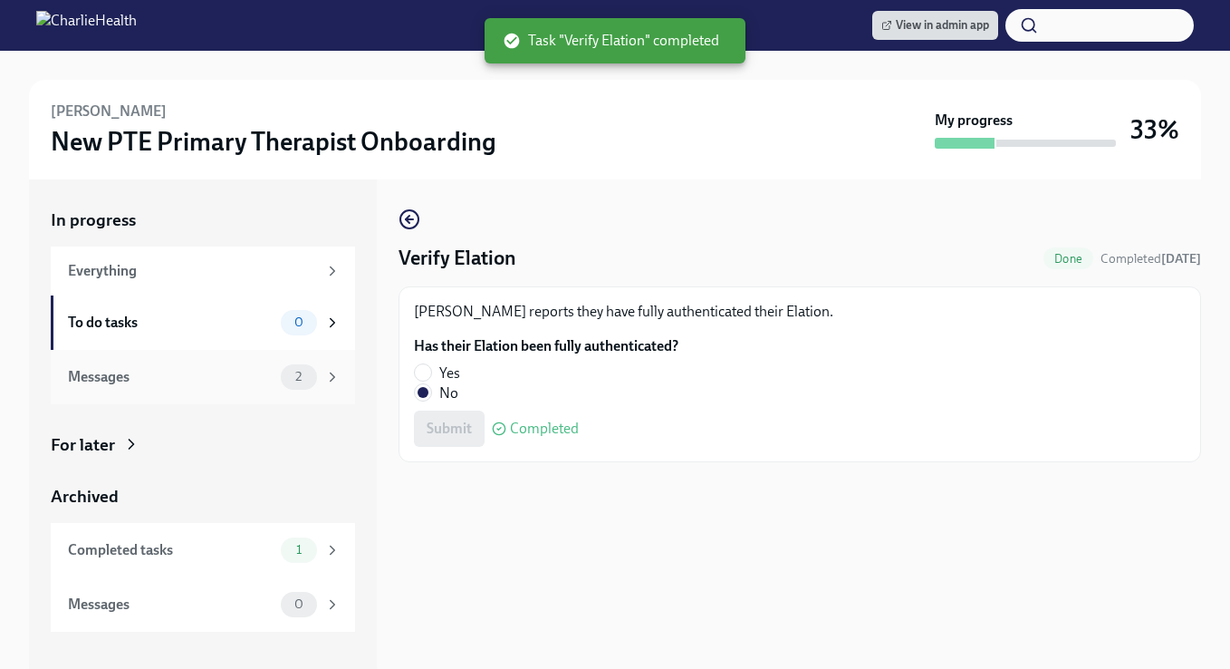
click at [215, 379] on div "Messages" at bounding box center [171, 377] width 206 height 20
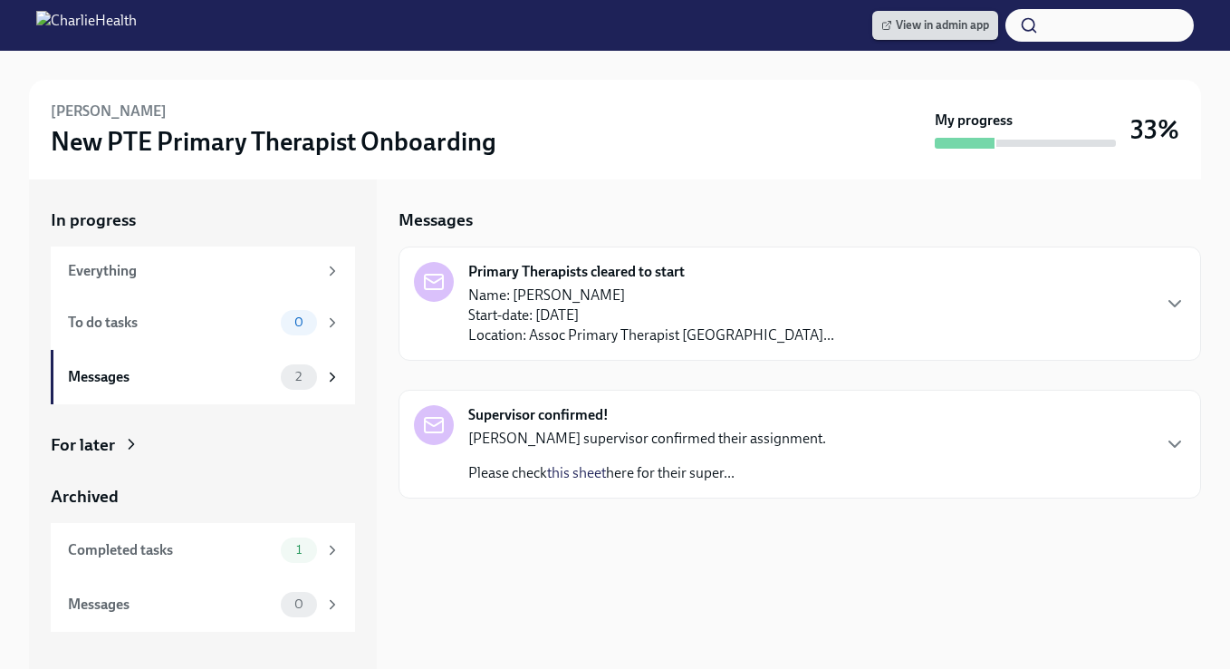
click at [978, 24] on span "View in admin app" at bounding box center [936, 25] width 108 height 18
click at [705, 338] on p "Name: [PERSON_NAME] Start-date: [DATE] Location: Assoc Primary Therapist [GEOGR…" at bounding box center [651, 315] width 366 height 60
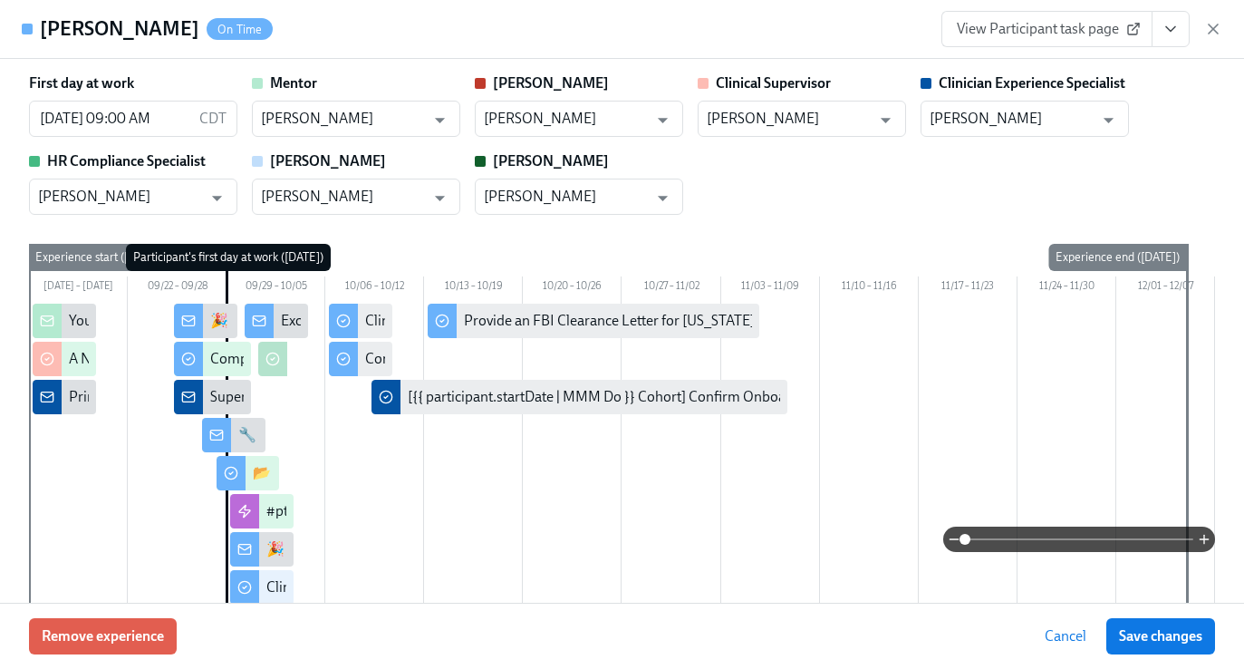
click at [1179, 36] on icon "View task page" at bounding box center [1171, 29] width 18 height 18
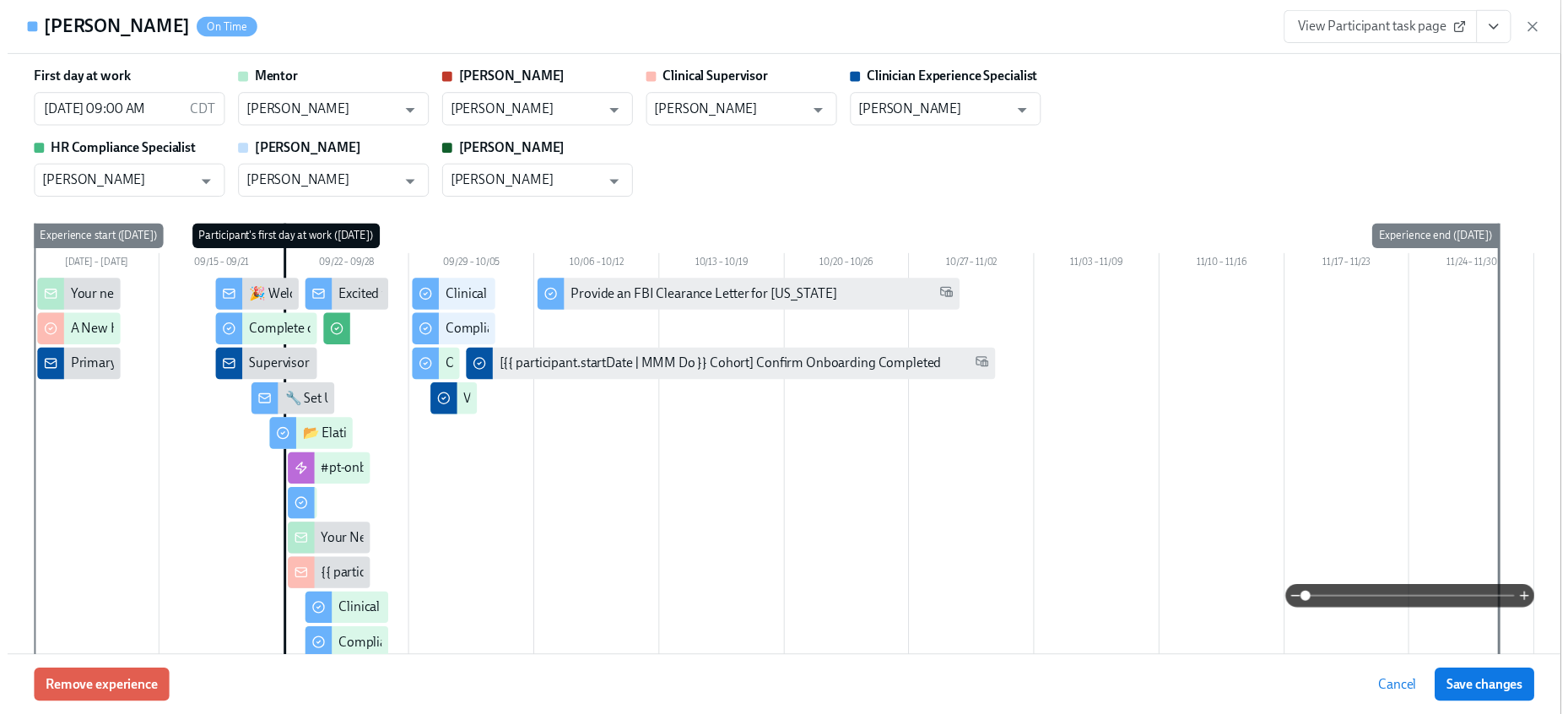
scroll to position [43, 0]
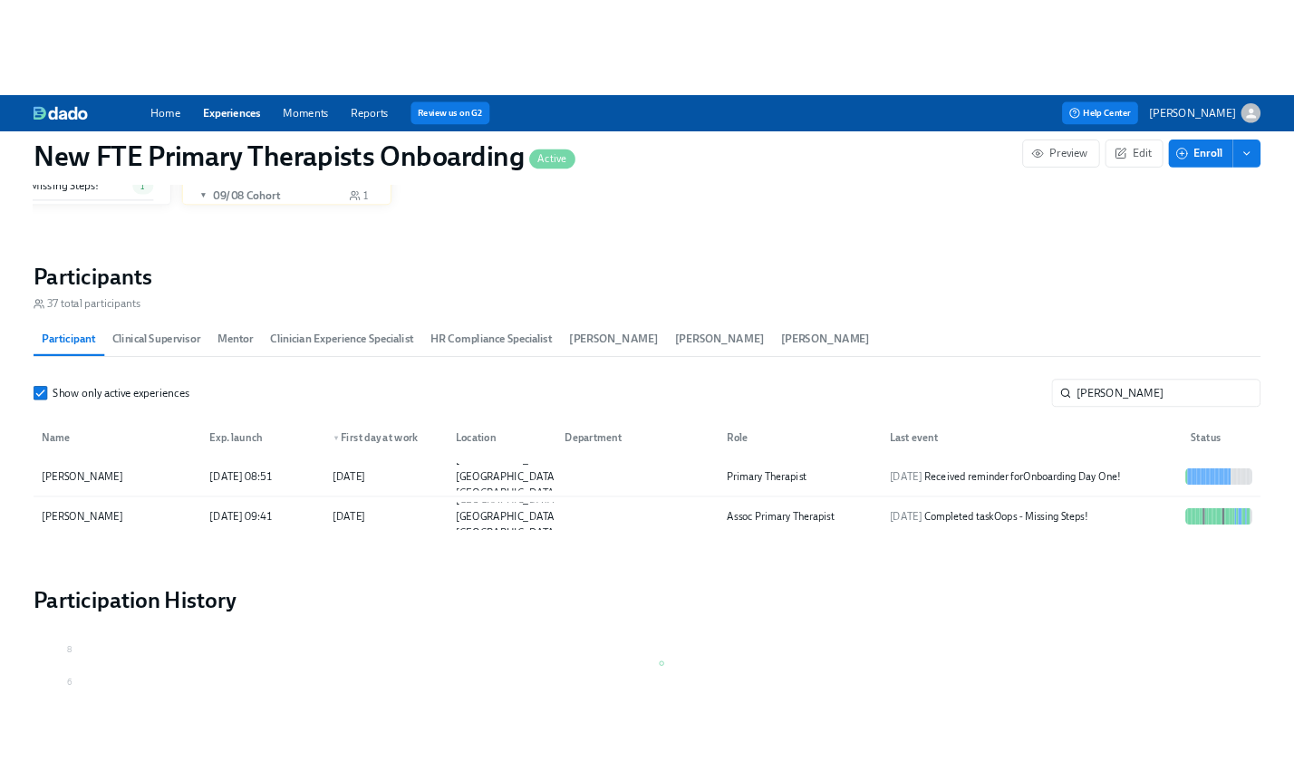
scroll to position [1374, 0]
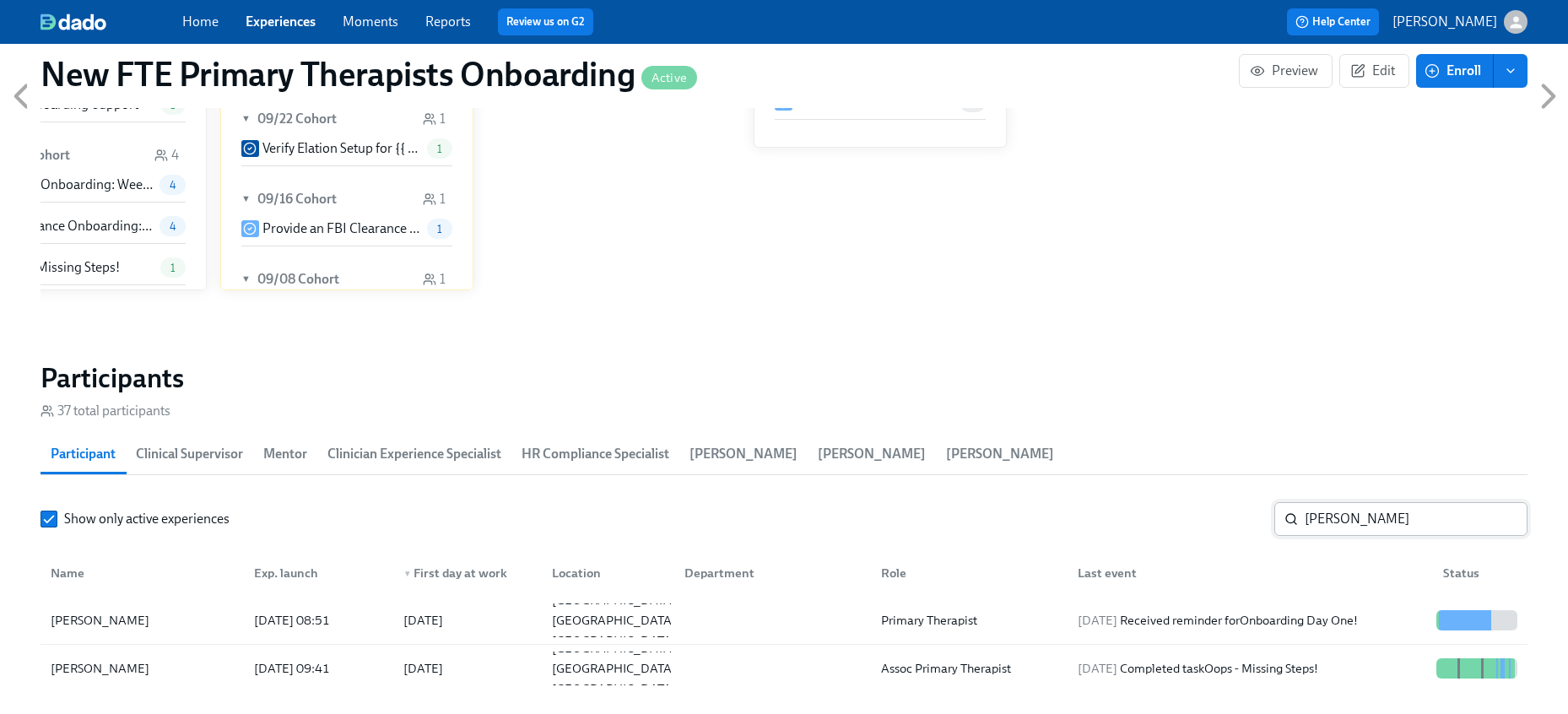
click at [1360, 514] on input "benj" at bounding box center [1416, 519] width 223 height 34
type input "b"
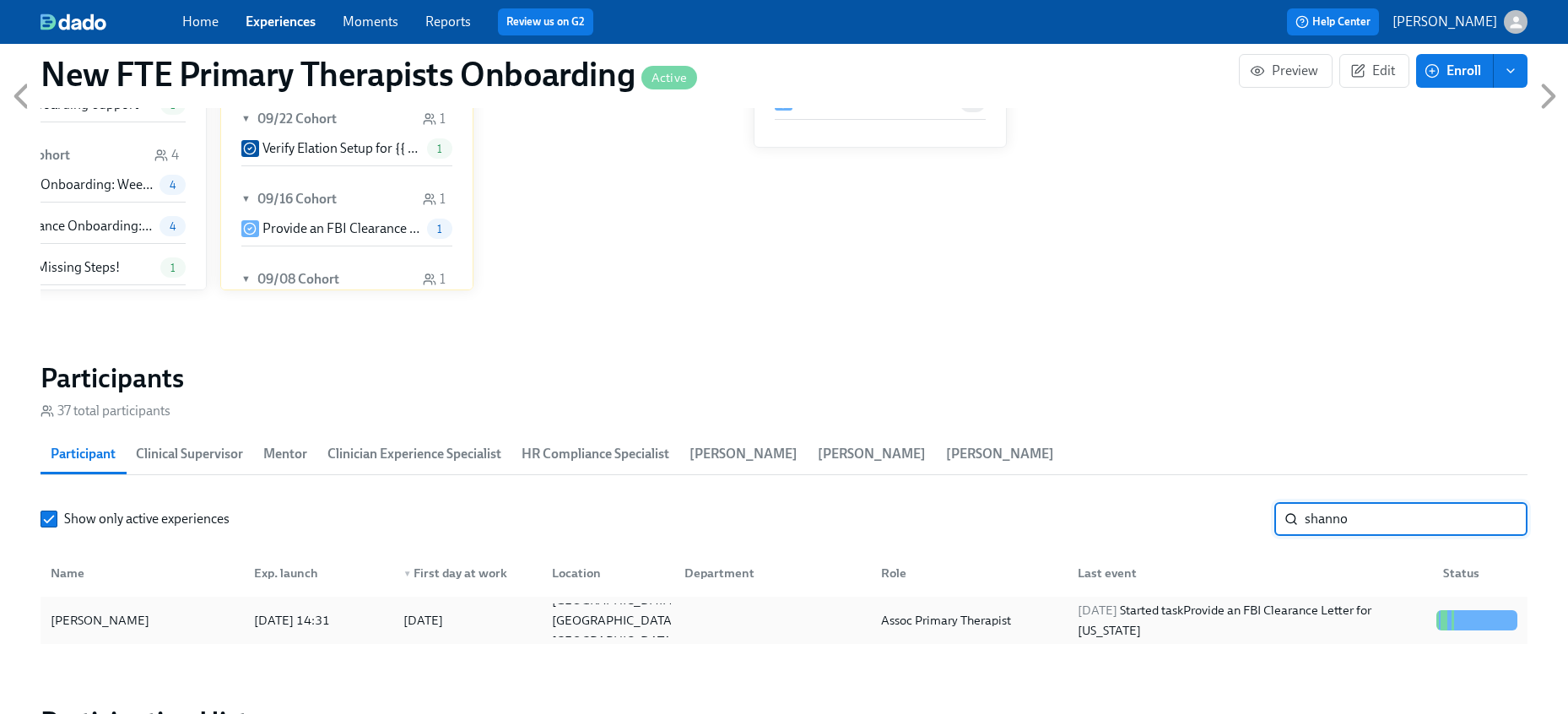
type input "shanno"
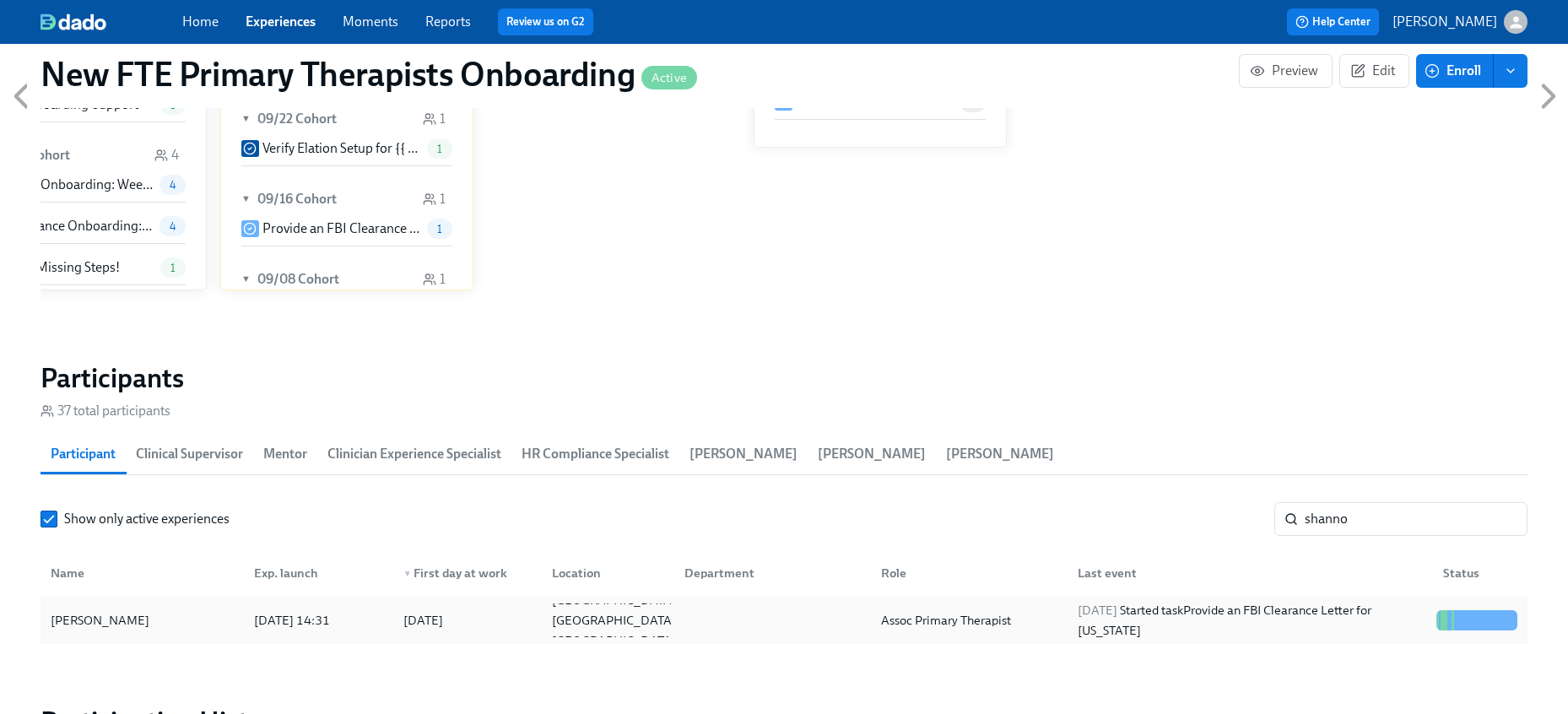
click at [57, 609] on div "Shannon White" at bounding box center [142, 621] width 197 height 34
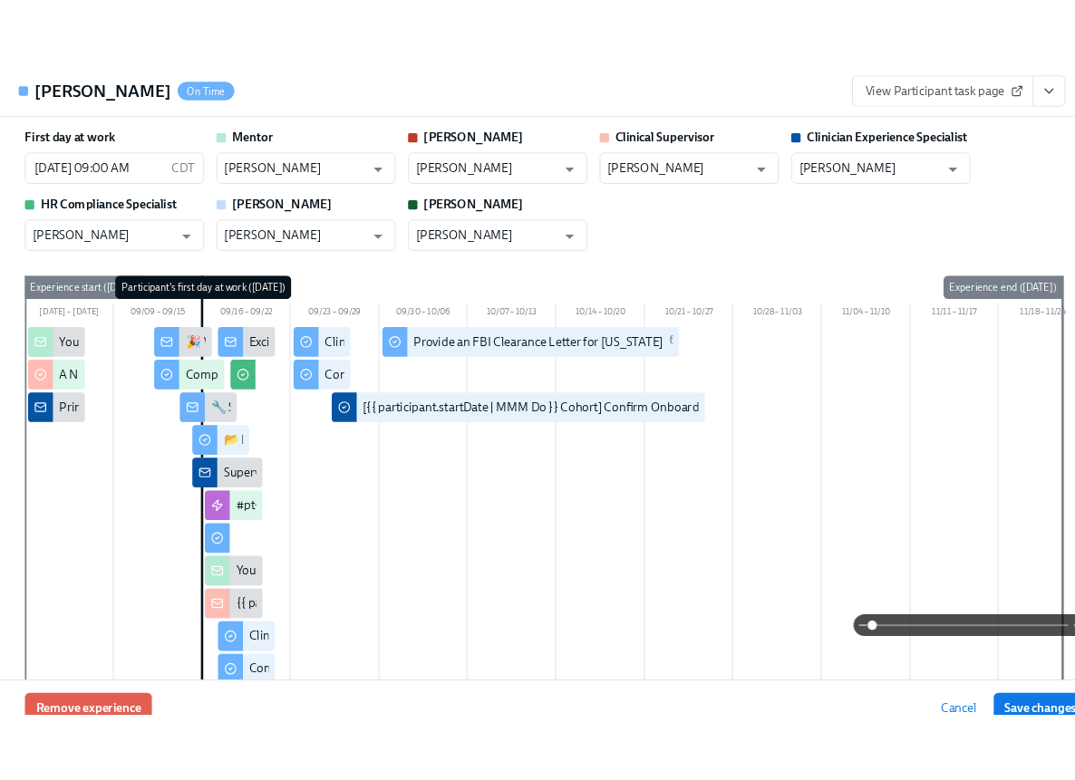
scroll to position [1402, 0]
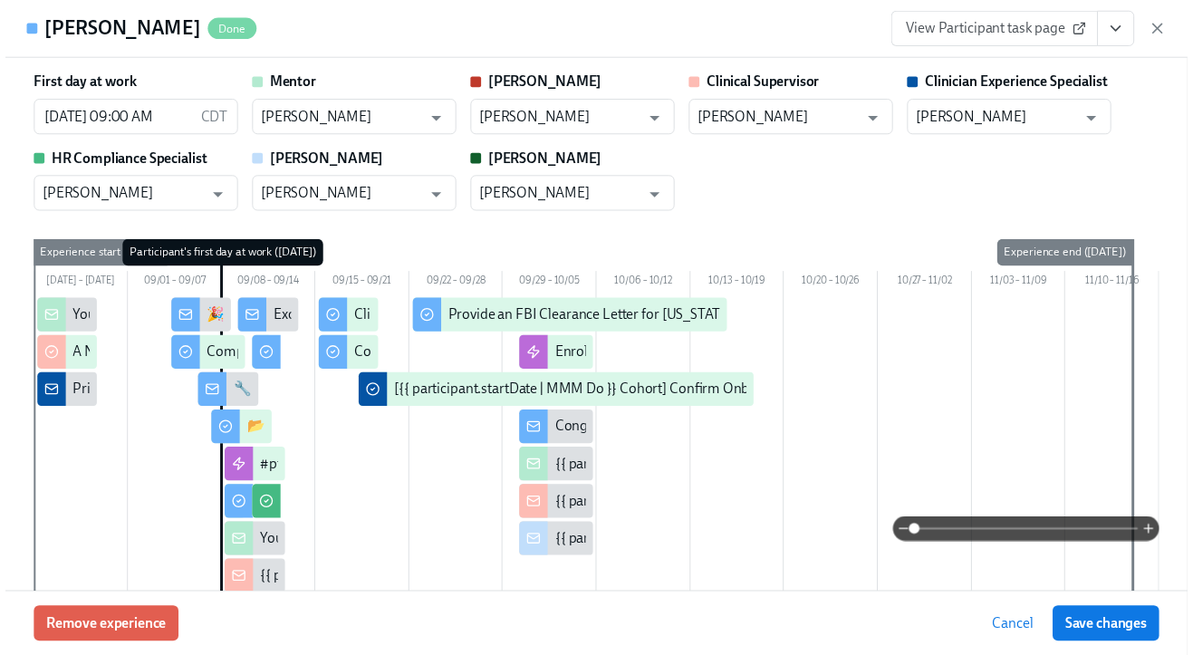
scroll to position [1186, 0]
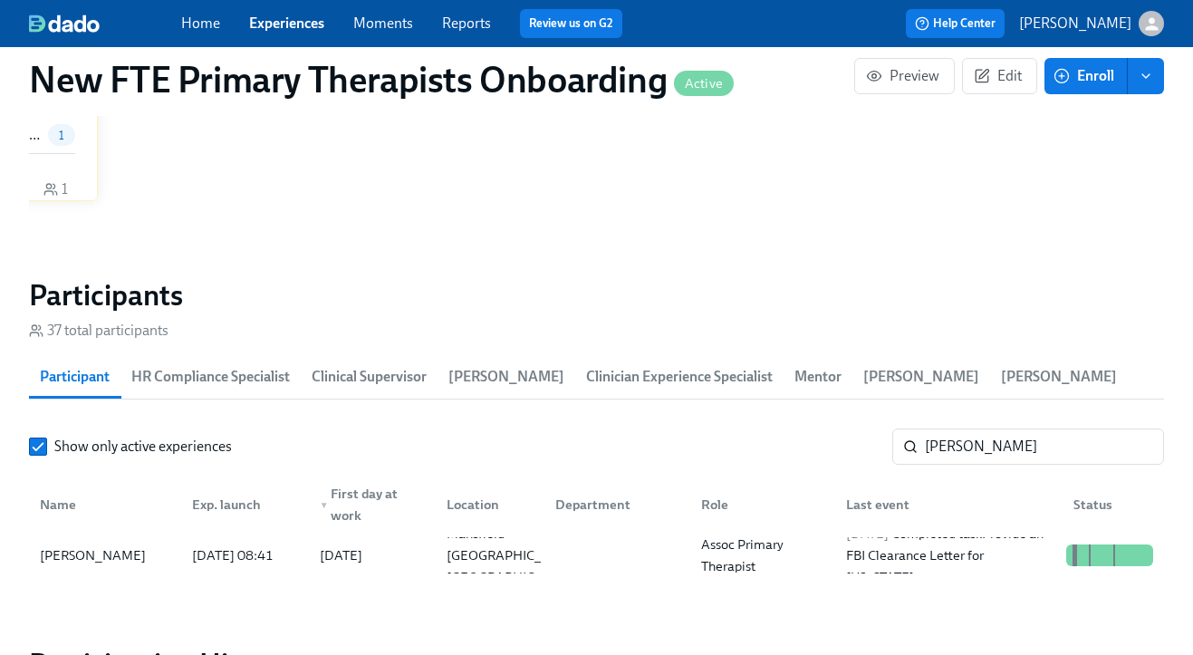
click at [302, 23] on link "Experiences" at bounding box center [286, 22] width 75 height 17
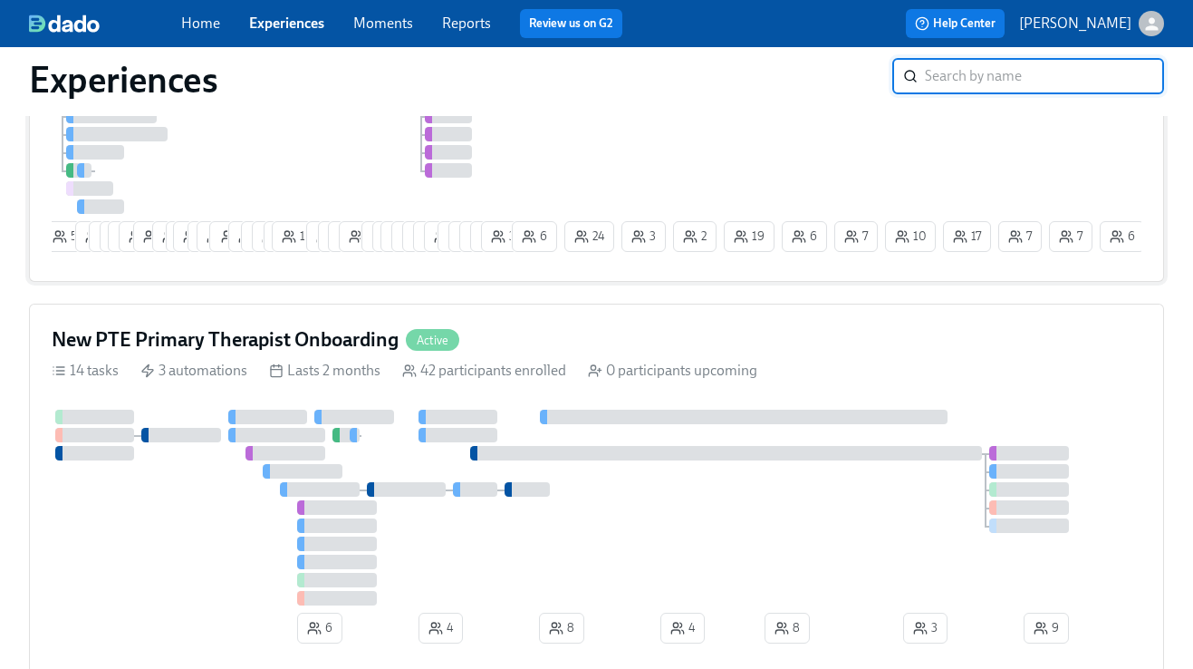
scroll to position [366, 0]
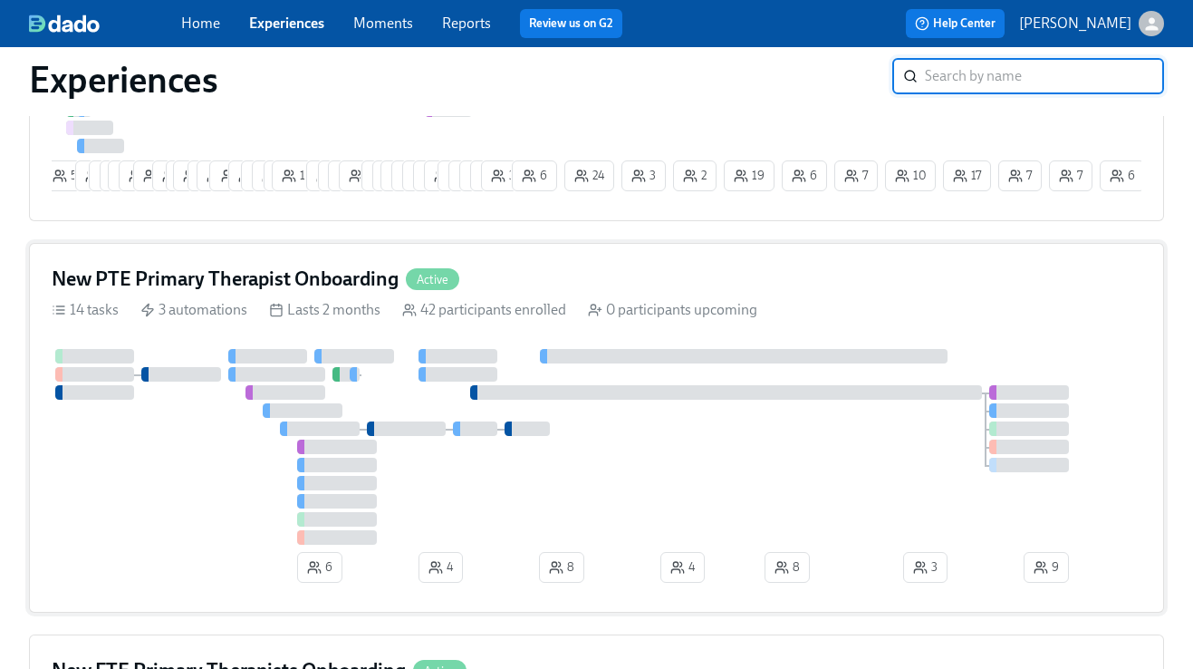
click at [580, 277] on div "New PTE Primary Therapist Onboarding Active" at bounding box center [597, 278] width 1090 height 27
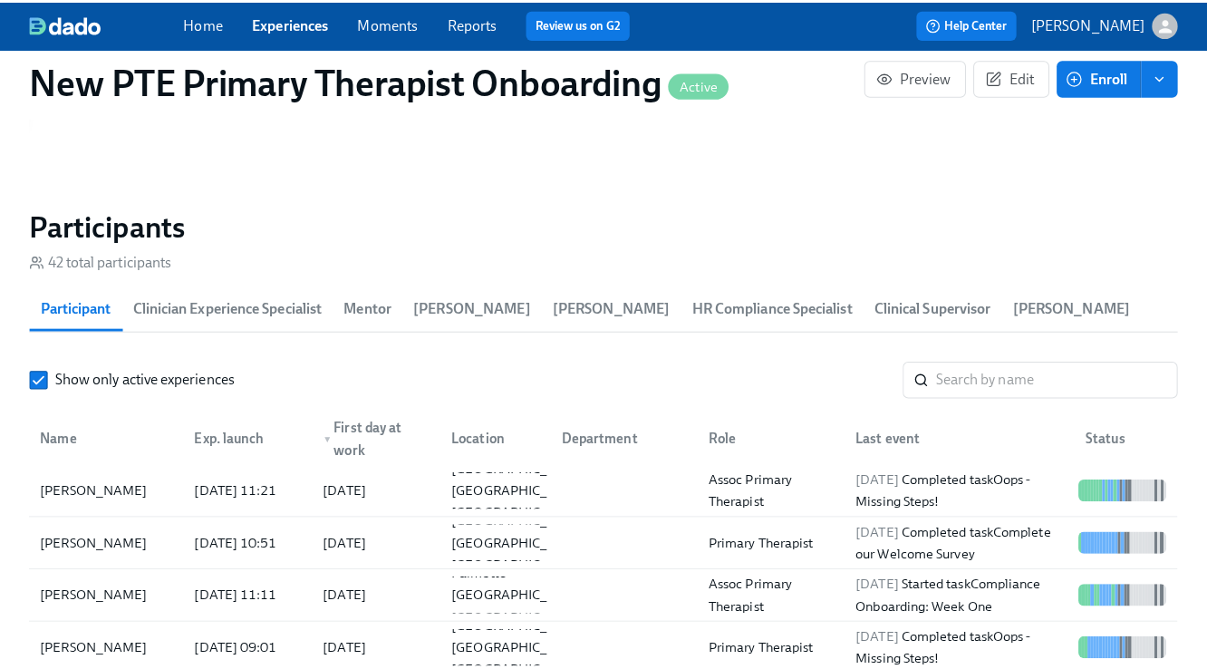
scroll to position [1605, 0]
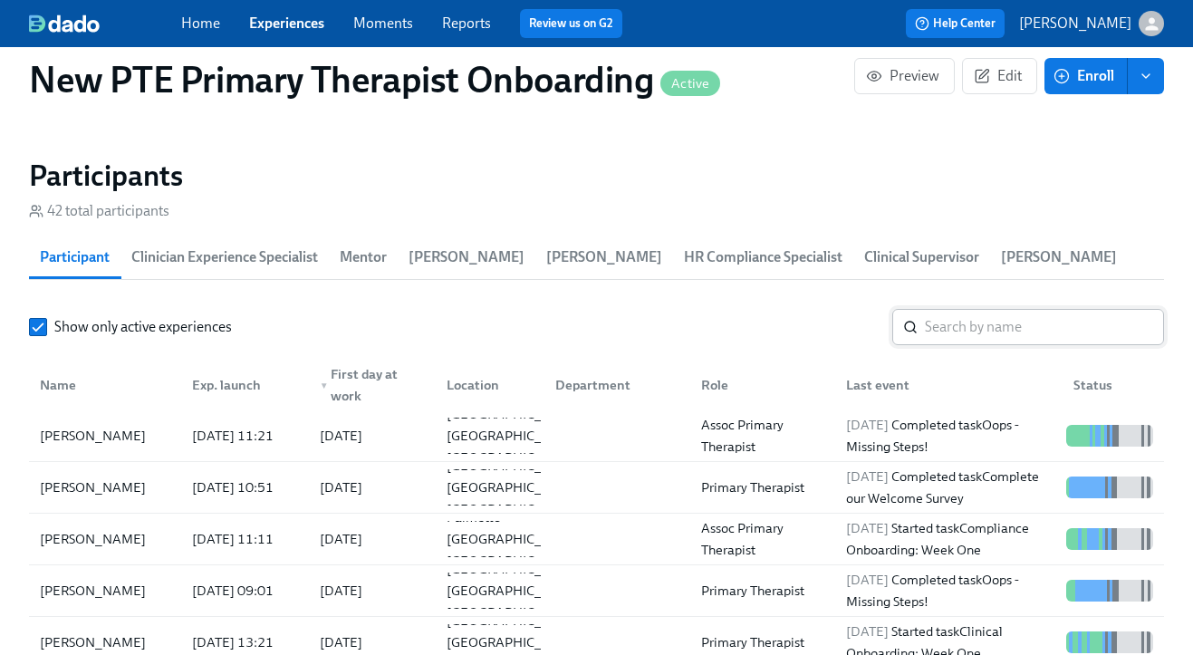
click at [990, 334] on input "search" at bounding box center [1044, 327] width 239 height 36
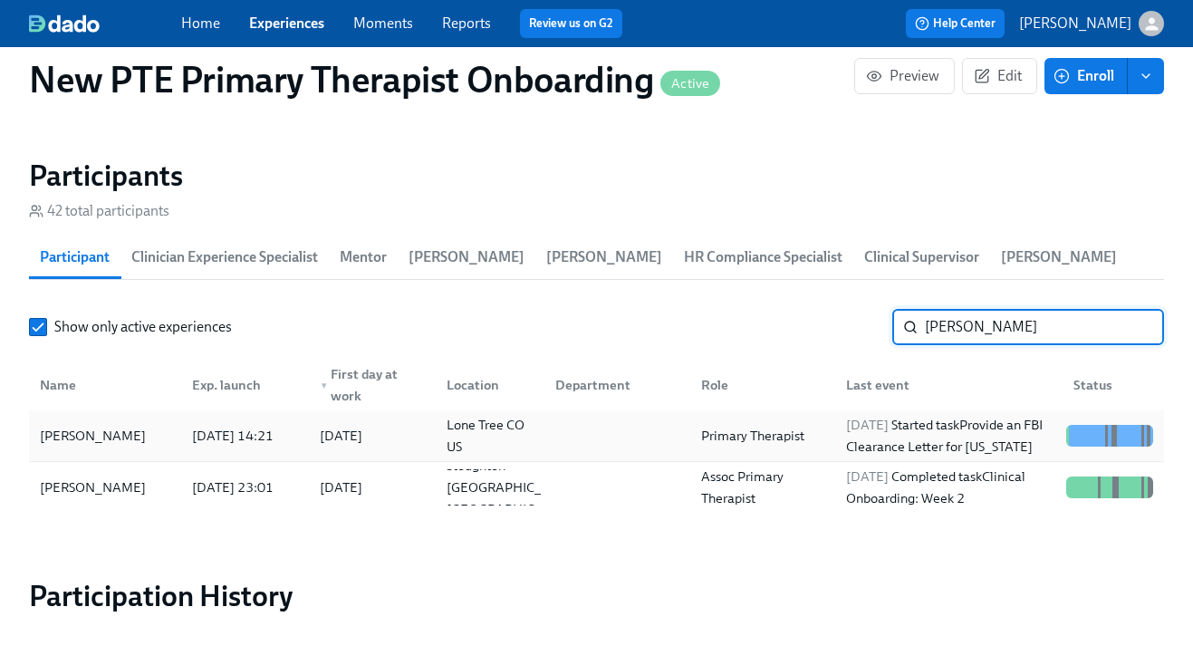
type input "nicole"
click at [78, 445] on div "Nicole Spisak" at bounding box center [93, 436] width 120 height 22
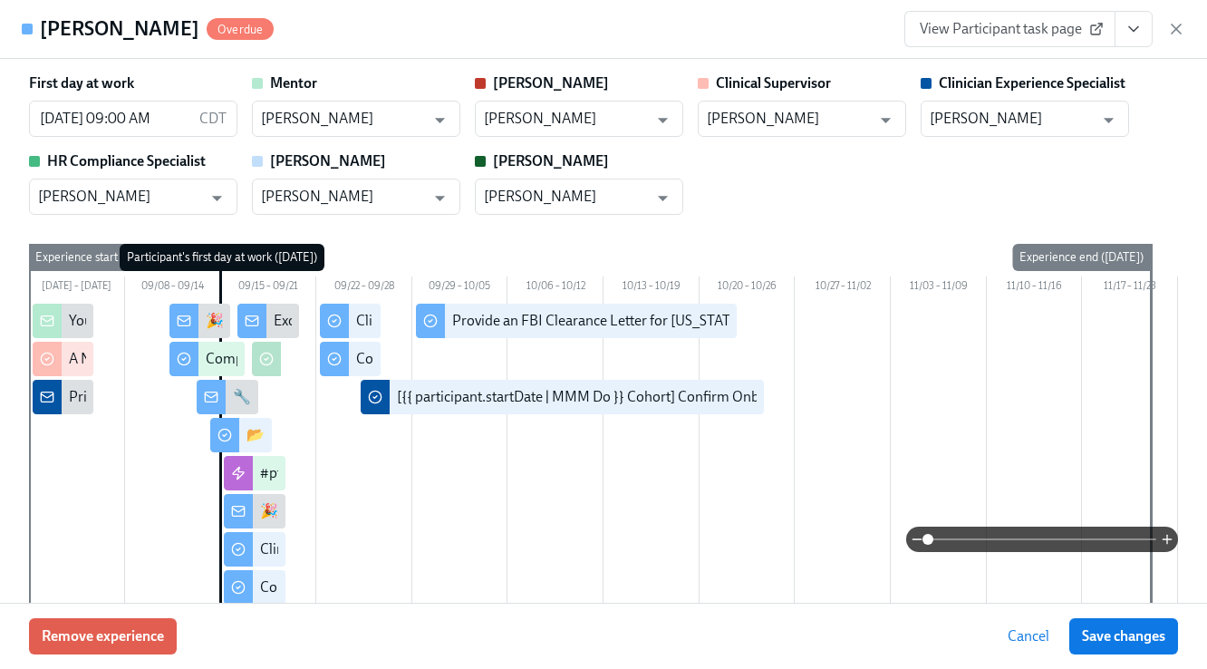
click at [982, 21] on span "View Participant task page" at bounding box center [1010, 29] width 180 height 18
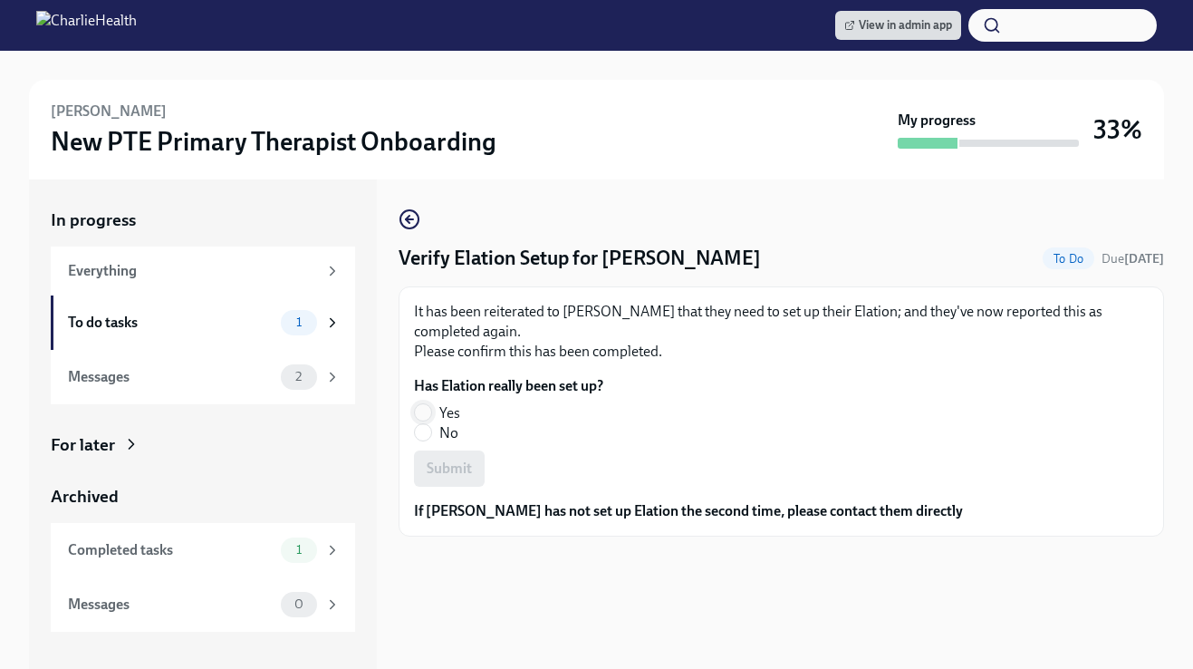
click at [430, 413] on input "Yes" at bounding box center [423, 412] width 16 height 16
radio input "true"
click at [461, 472] on span "Submit" at bounding box center [449, 468] width 45 height 18
